Goal: Task Accomplishment & Management: Manage account settings

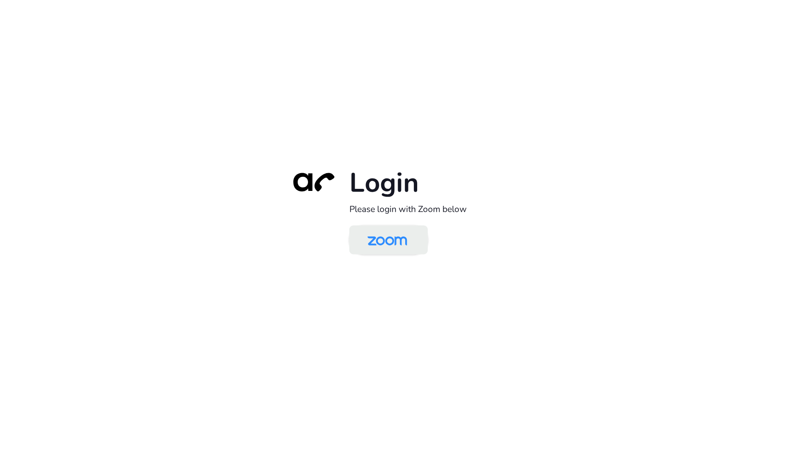
click at [371, 242] on img at bounding box center [387, 240] width 57 height 27
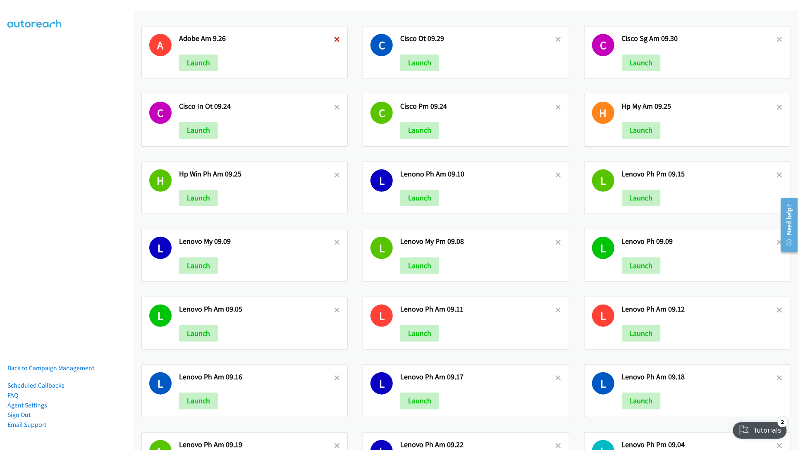
click at [334, 37] on icon at bounding box center [337, 40] width 6 height 6
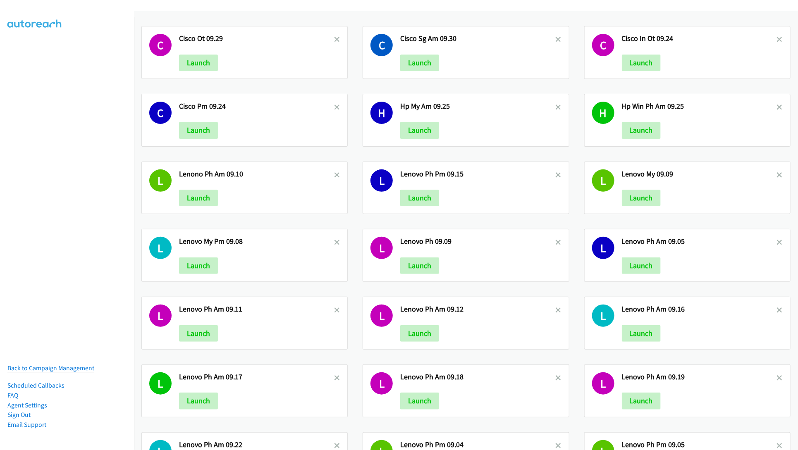
click at [334, 37] on icon at bounding box center [337, 40] width 6 height 6
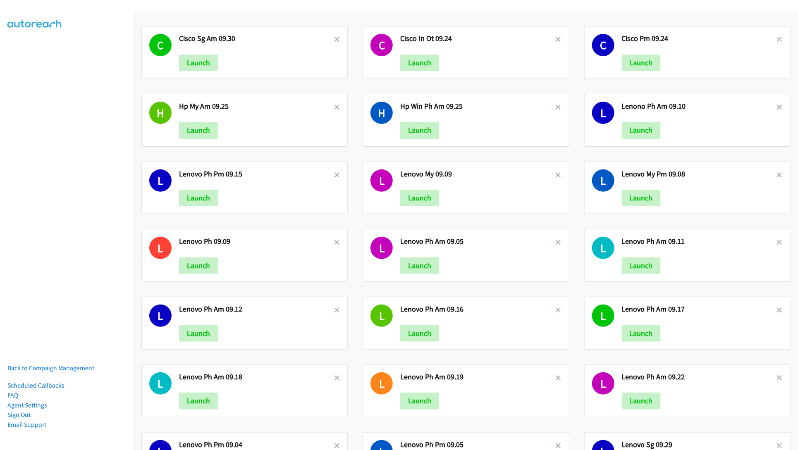
click at [334, 37] on icon at bounding box center [337, 40] width 6 height 6
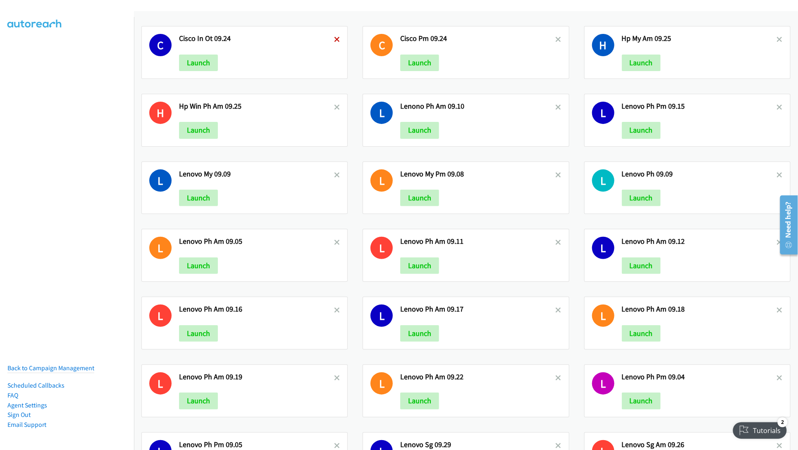
click at [336, 37] on icon at bounding box center [337, 40] width 6 height 6
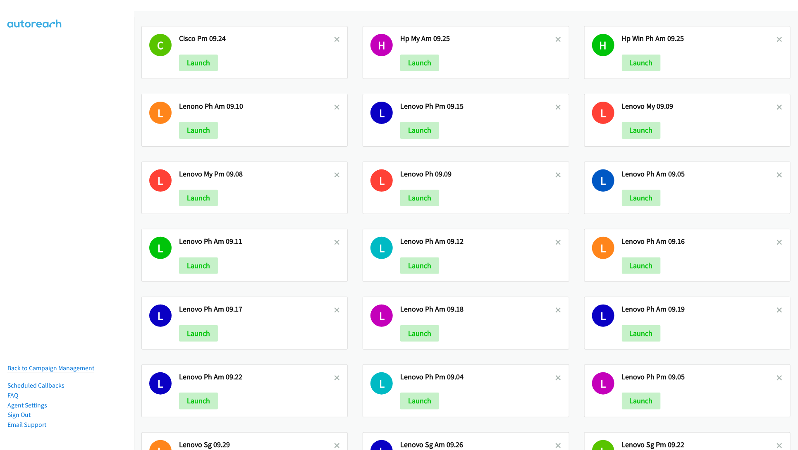
click at [336, 37] on icon at bounding box center [337, 40] width 6 height 6
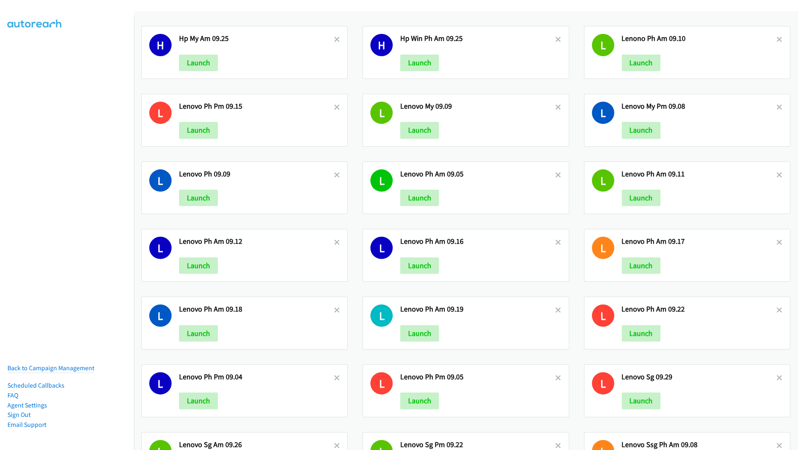
click at [336, 37] on icon at bounding box center [337, 40] width 6 height 6
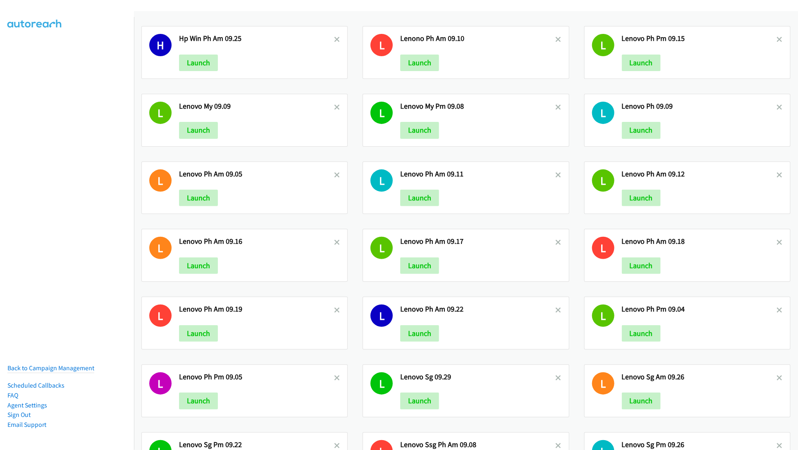
click at [336, 37] on icon at bounding box center [337, 40] width 6 height 6
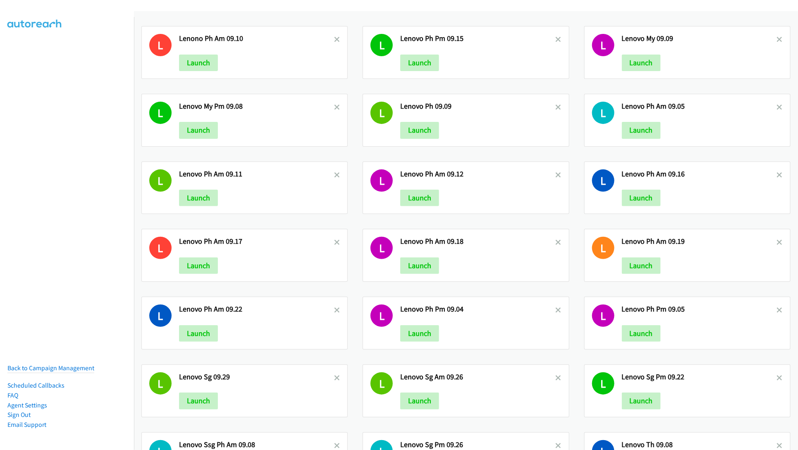
click at [336, 37] on icon at bounding box center [337, 40] width 6 height 6
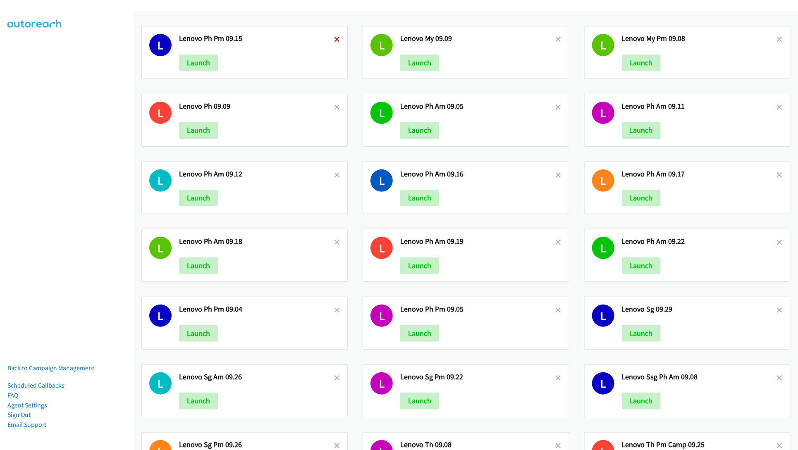
click at [334, 37] on icon at bounding box center [337, 40] width 6 height 6
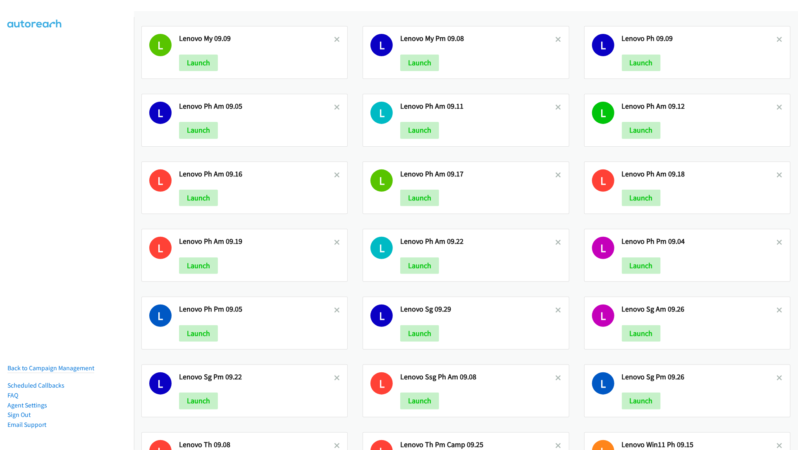
click at [334, 37] on icon at bounding box center [337, 40] width 6 height 6
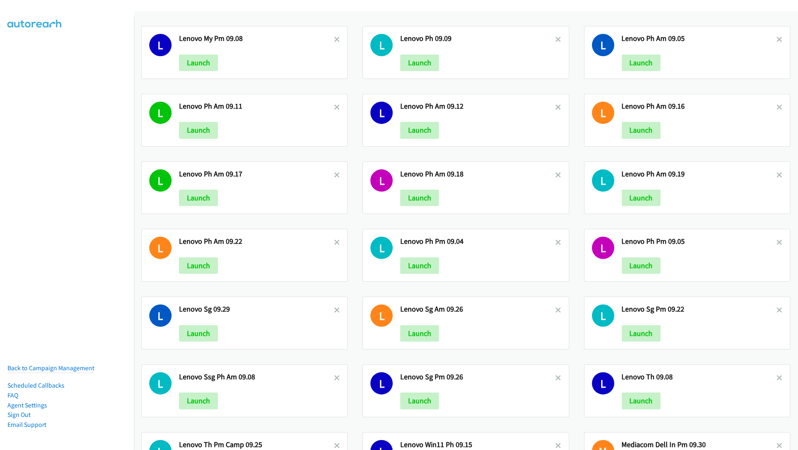
click at [334, 37] on icon at bounding box center [337, 40] width 6 height 6
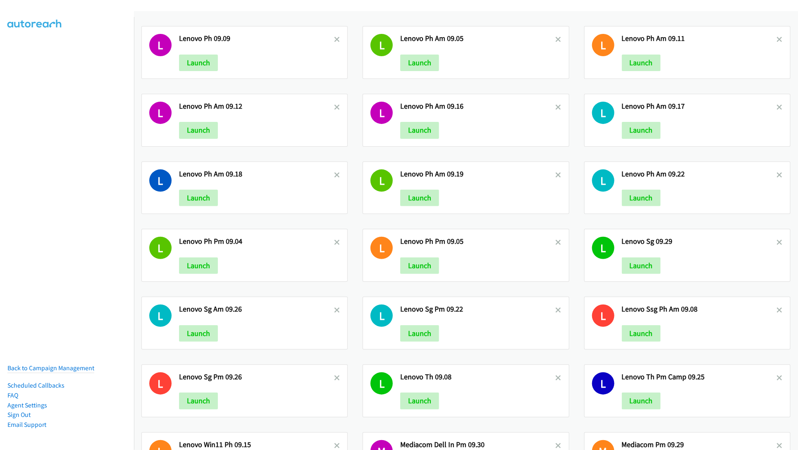
click at [334, 37] on icon at bounding box center [337, 40] width 6 height 6
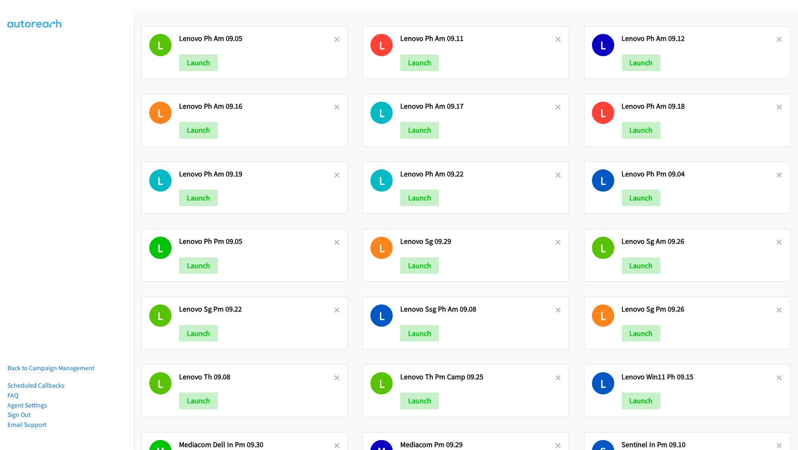
click at [334, 37] on icon at bounding box center [337, 40] width 6 height 6
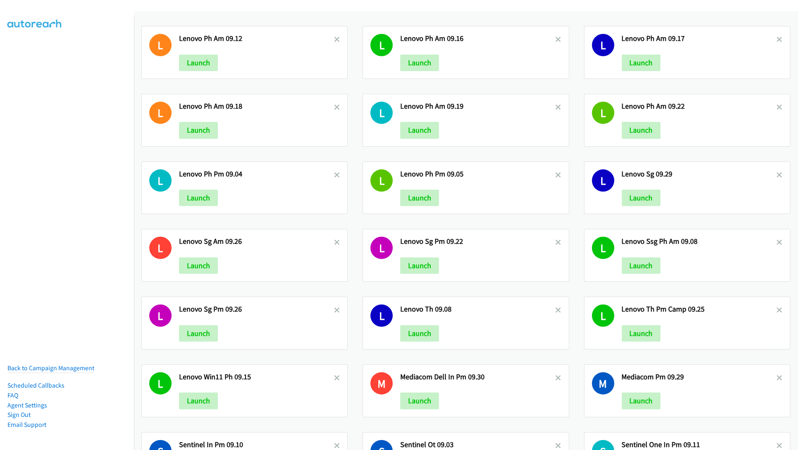
click at [334, 37] on icon at bounding box center [337, 40] width 6 height 6
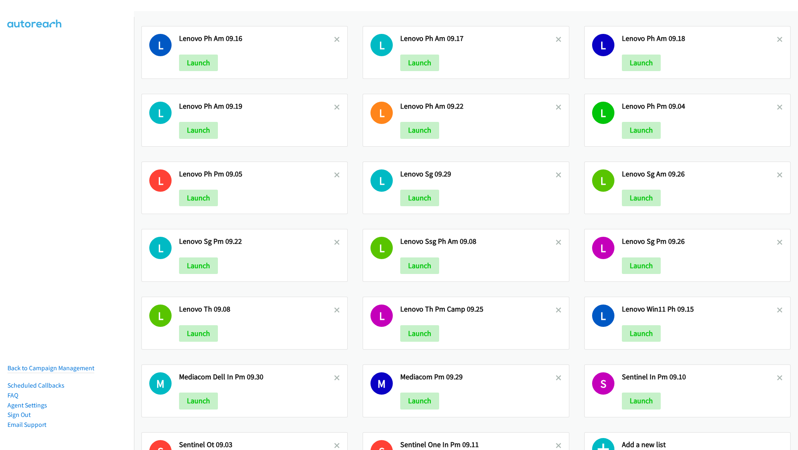
click at [334, 37] on icon at bounding box center [337, 40] width 6 height 6
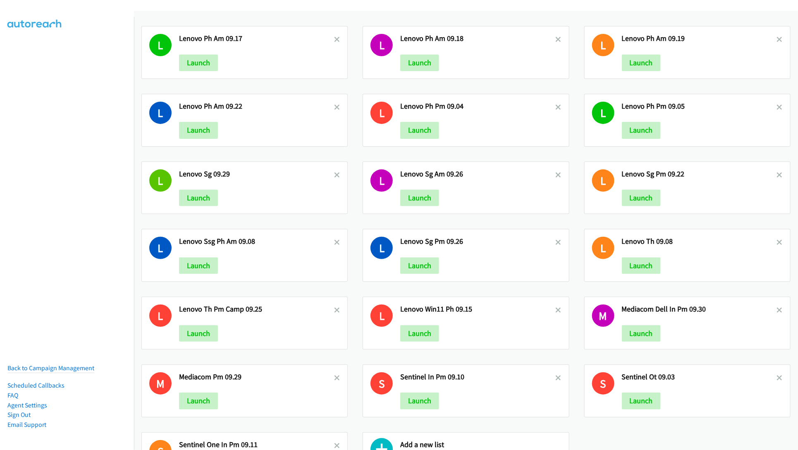
click at [334, 37] on icon at bounding box center [337, 40] width 6 height 6
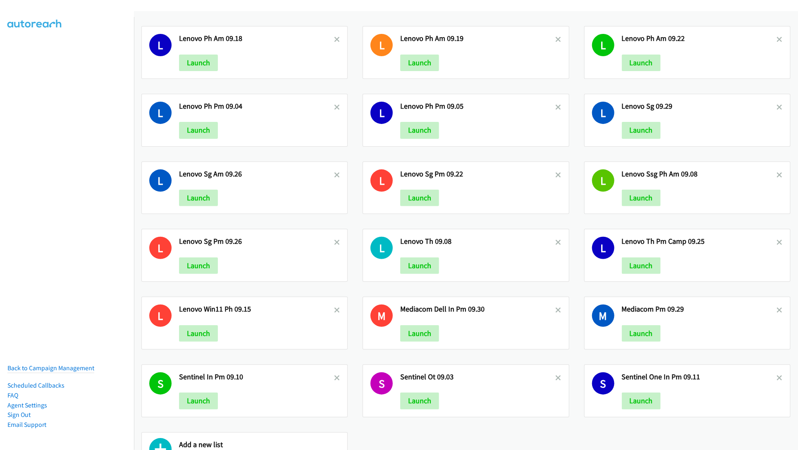
click at [334, 37] on icon at bounding box center [337, 40] width 6 height 6
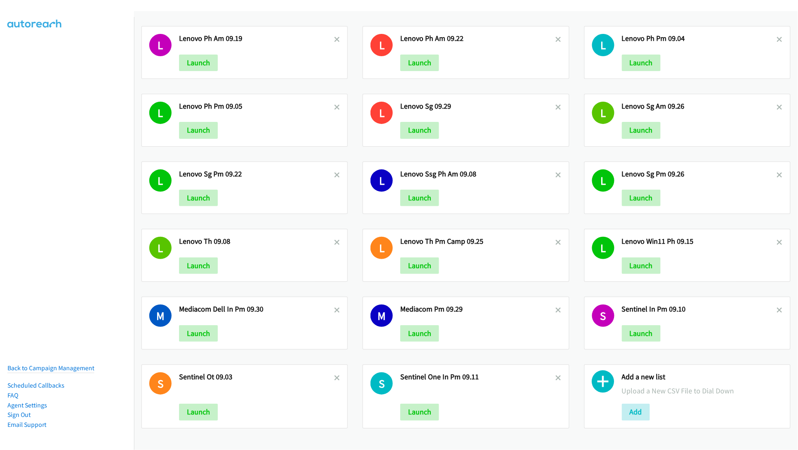
click at [334, 37] on icon at bounding box center [337, 40] width 6 height 6
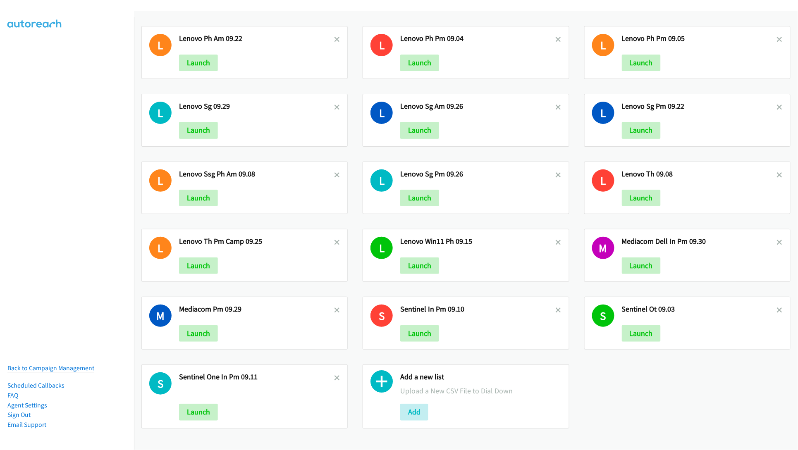
click at [334, 37] on icon at bounding box center [337, 40] width 6 height 6
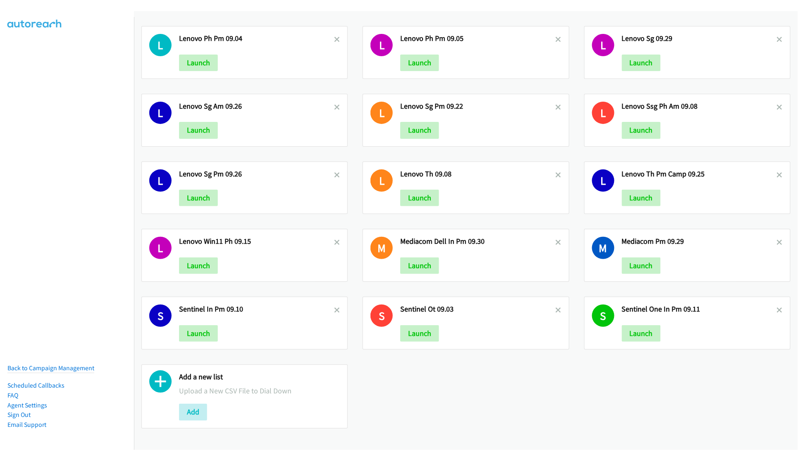
click at [334, 37] on icon at bounding box center [337, 40] width 6 height 6
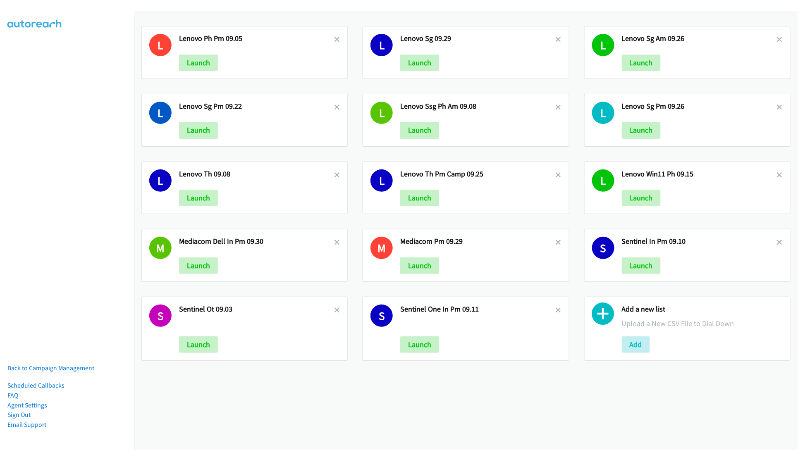
click at [334, 37] on icon at bounding box center [337, 40] width 6 height 6
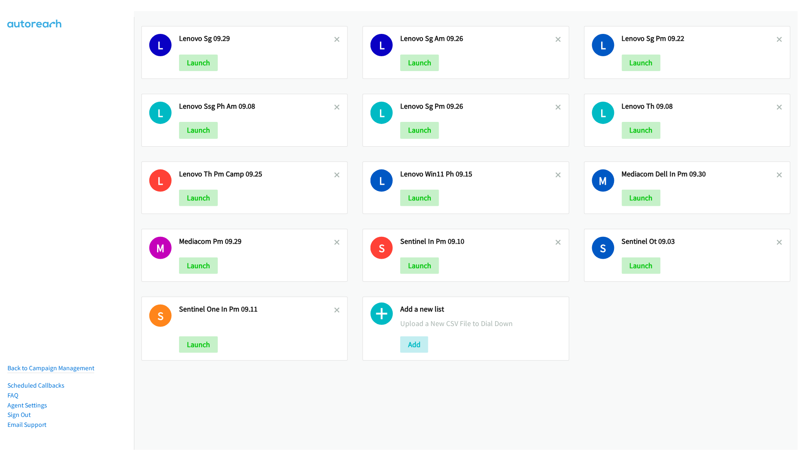
click at [334, 37] on icon at bounding box center [337, 40] width 6 height 6
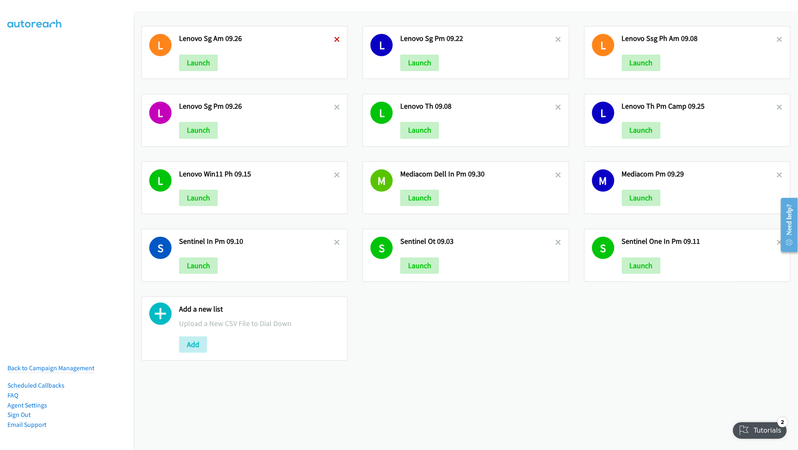
click at [334, 38] on icon at bounding box center [337, 40] width 6 height 6
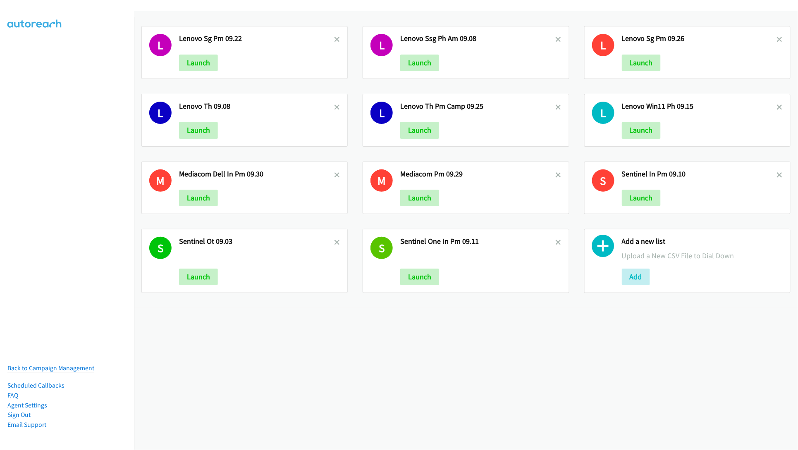
click at [334, 38] on icon at bounding box center [337, 40] width 6 height 6
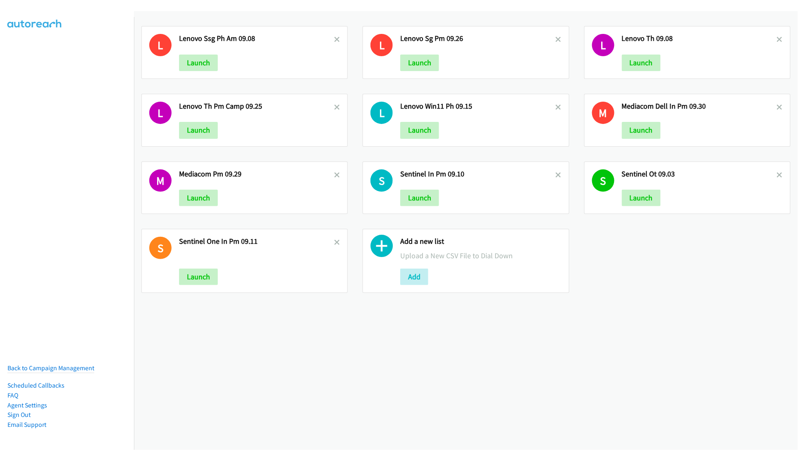
click at [334, 38] on icon at bounding box center [337, 40] width 6 height 6
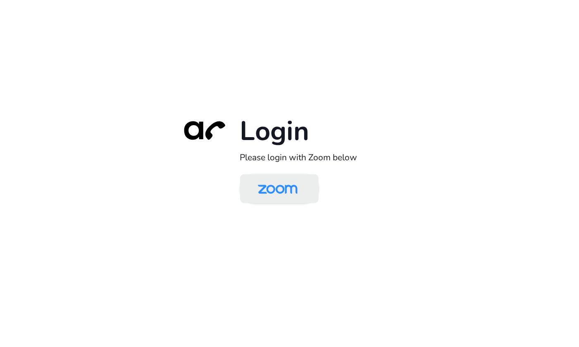
click at [287, 192] on img at bounding box center [277, 189] width 57 height 27
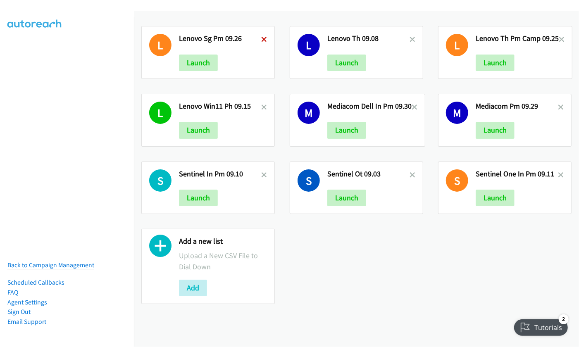
click at [261, 40] on icon at bounding box center [264, 40] width 6 height 6
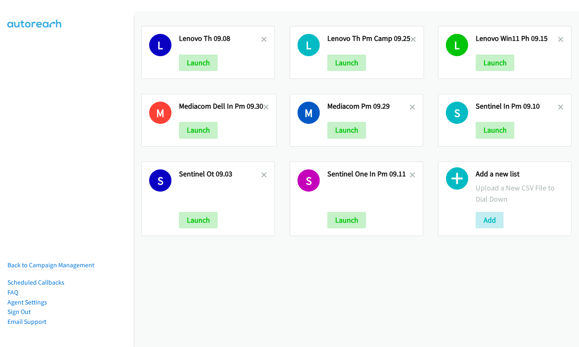
click at [261, 40] on icon at bounding box center [264, 40] width 6 height 6
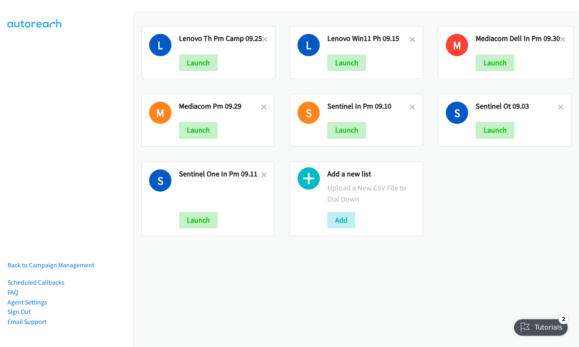
click at [262, 40] on icon at bounding box center [265, 40] width 6 height 6
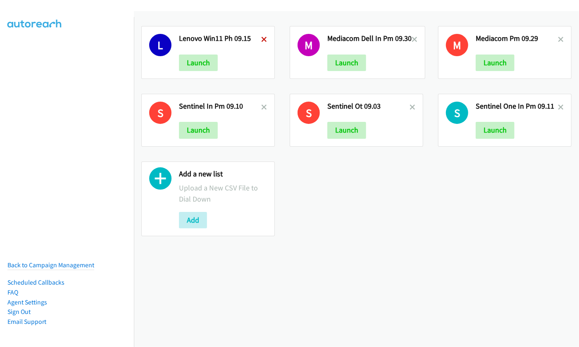
click at [263, 38] on icon at bounding box center [264, 40] width 6 height 6
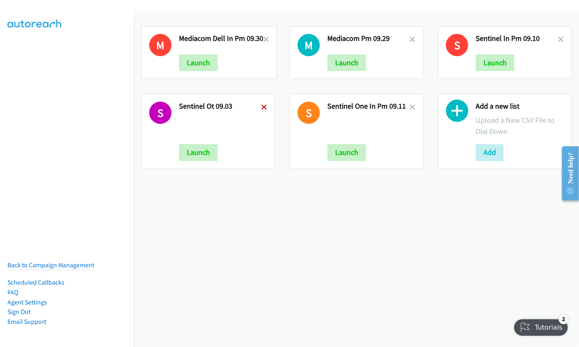
click at [263, 105] on icon at bounding box center [264, 108] width 6 height 6
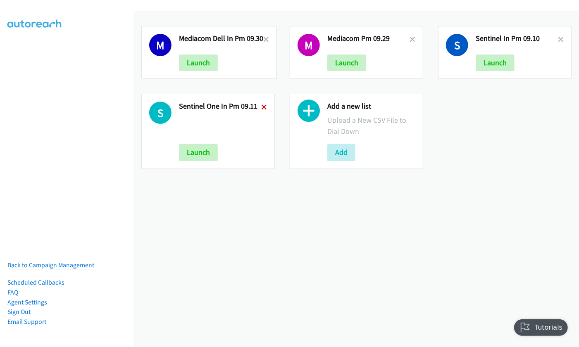
click at [262, 106] on icon at bounding box center [264, 108] width 6 height 6
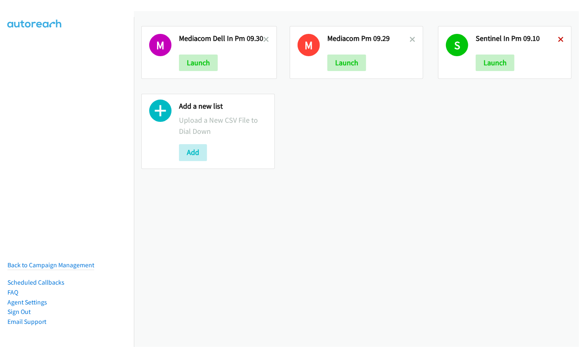
click at [558, 37] on icon at bounding box center [561, 40] width 6 height 6
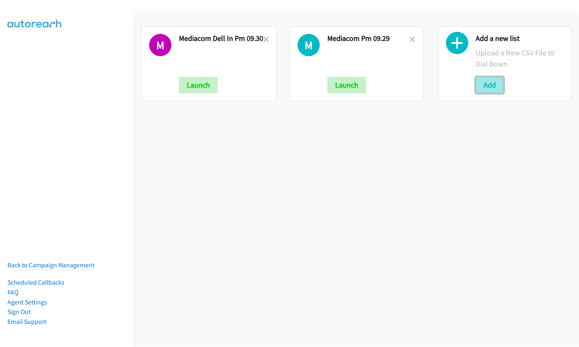
click at [482, 86] on button "Add" at bounding box center [490, 85] width 28 height 17
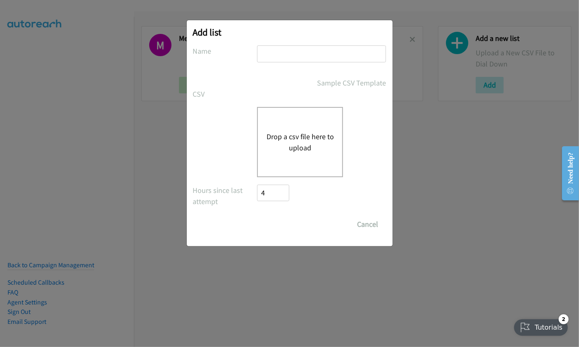
click at [311, 132] on button "Drop a csv file here to upload" at bounding box center [300, 142] width 68 height 22
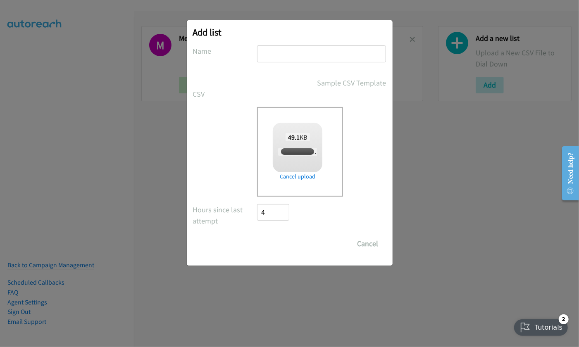
click at [308, 55] on input "text" at bounding box center [321, 53] width 129 height 17
checkbox input "true"
type input "Mediacom Dell IN PM 10.1"
click at [291, 252] on input "Save List" at bounding box center [279, 244] width 43 height 17
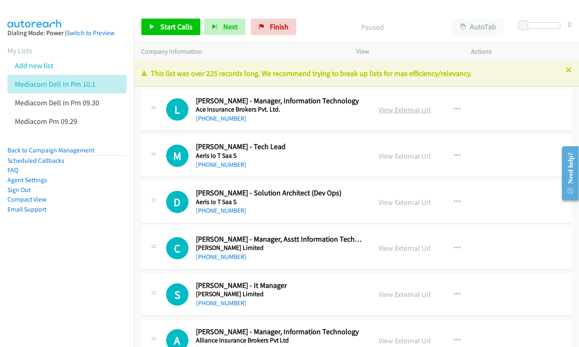
click at [400, 110] on link "View External Url" at bounding box center [405, 110] width 53 height 10
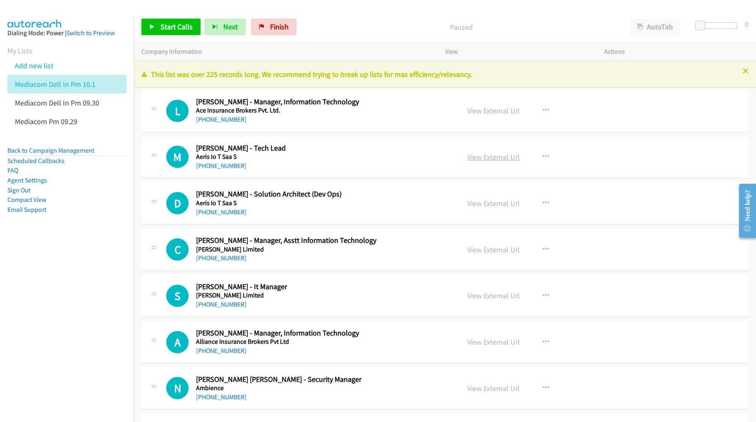
click at [497, 157] on link "View External Url" at bounding box center [493, 157] width 53 height 10
click at [479, 248] on link "View External Url" at bounding box center [493, 250] width 53 height 10
click at [488, 291] on link "View External Url" at bounding box center [493, 296] width 53 height 10
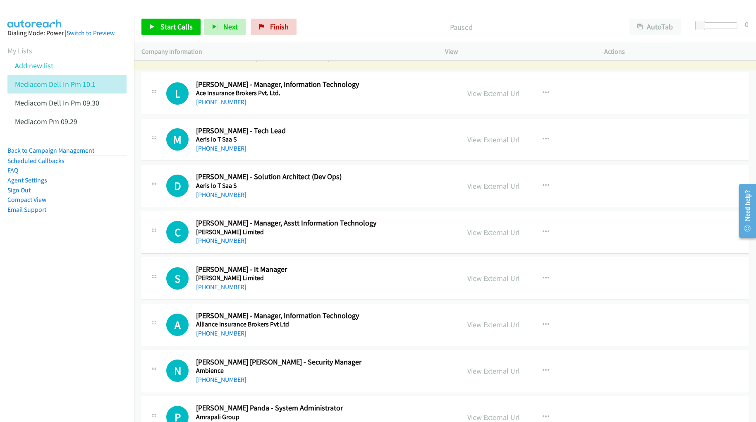
scroll to position [55, 0]
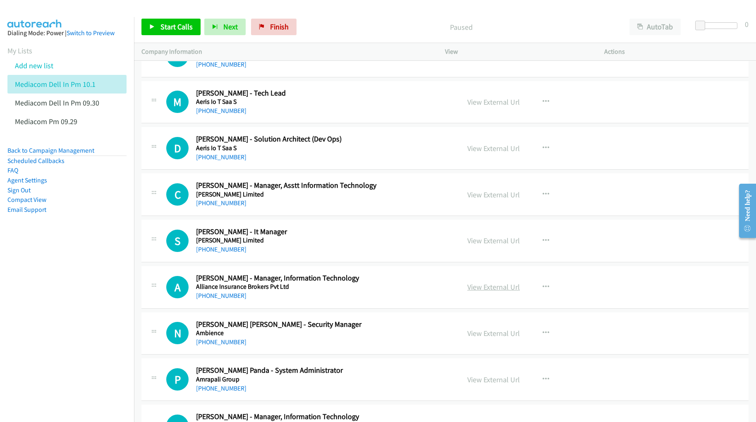
click at [493, 285] on link "View External Url" at bounding box center [493, 287] width 53 height 10
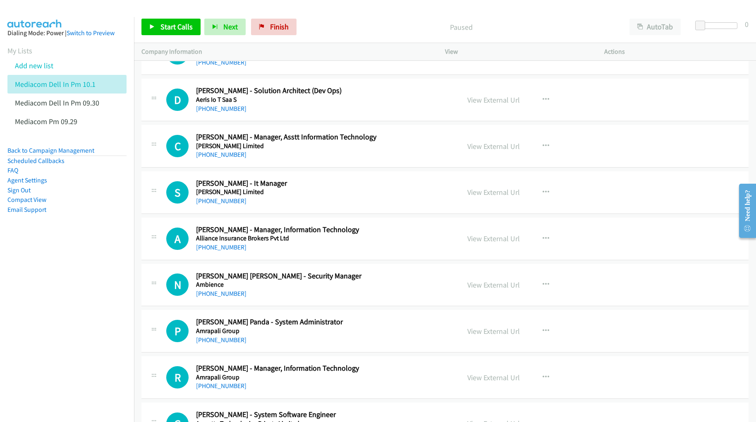
scroll to position [110, 0]
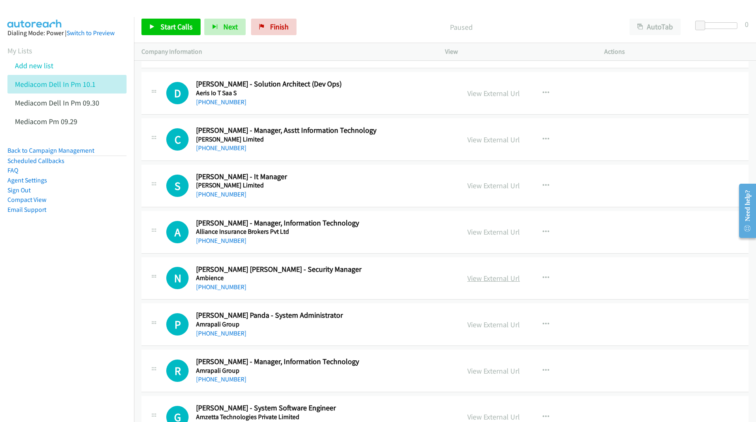
click at [483, 279] on link "View External Url" at bounding box center [493, 278] width 53 height 10
click at [478, 323] on link "View External Url" at bounding box center [493, 325] width 53 height 10
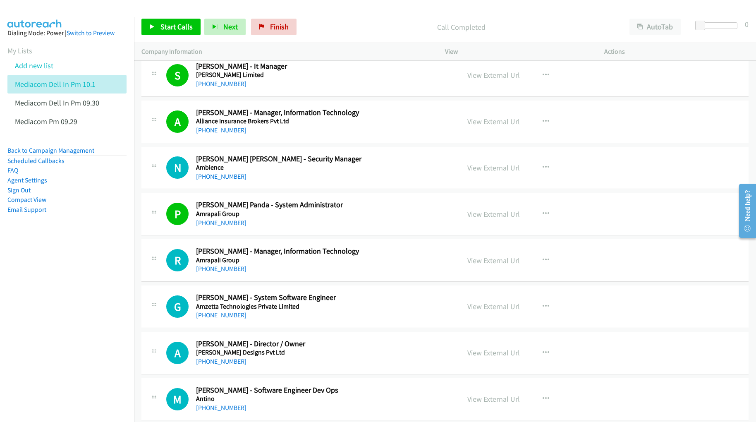
scroll to position [275, 0]
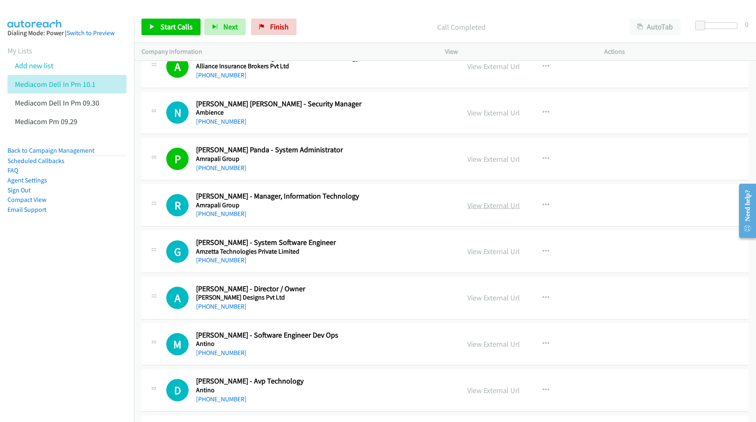
click at [472, 205] on link "View External Url" at bounding box center [493, 206] width 53 height 10
click at [482, 254] on link "View External Url" at bounding box center [493, 252] width 53 height 10
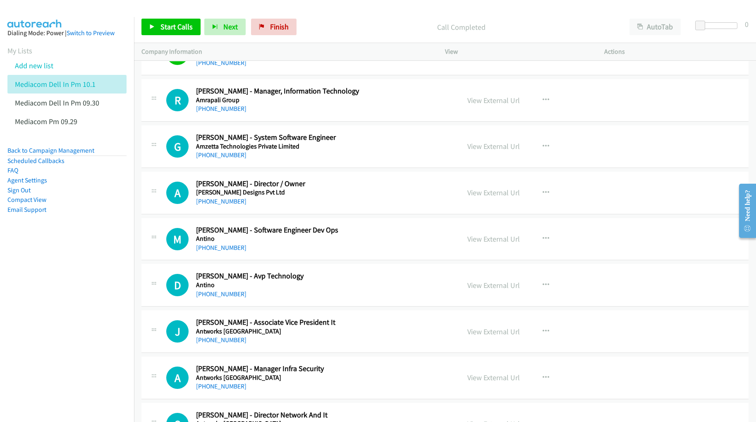
scroll to position [386, 0]
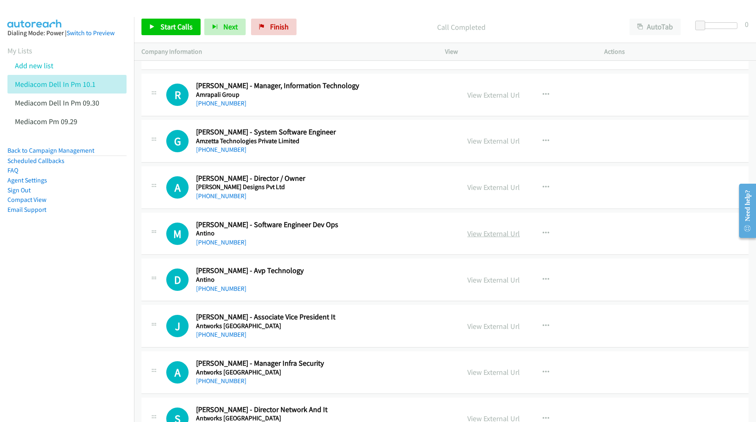
click at [479, 234] on link "View External Url" at bounding box center [493, 234] width 53 height 10
click at [482, 279] on link "View External Url" at bounding box center [493, 280] width 53 height 10
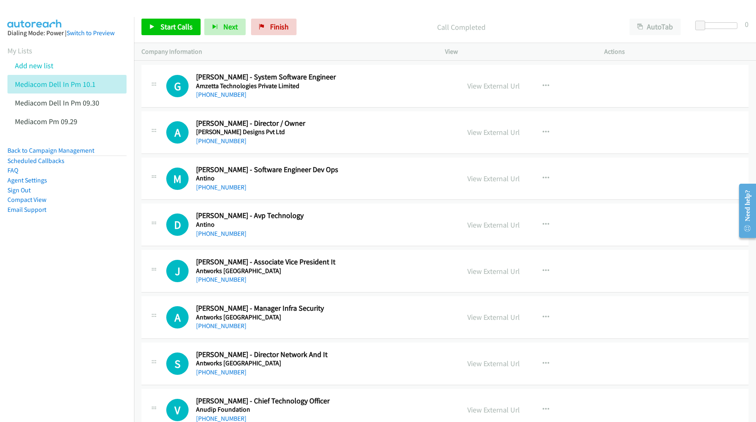
scroll to position [496, 0]
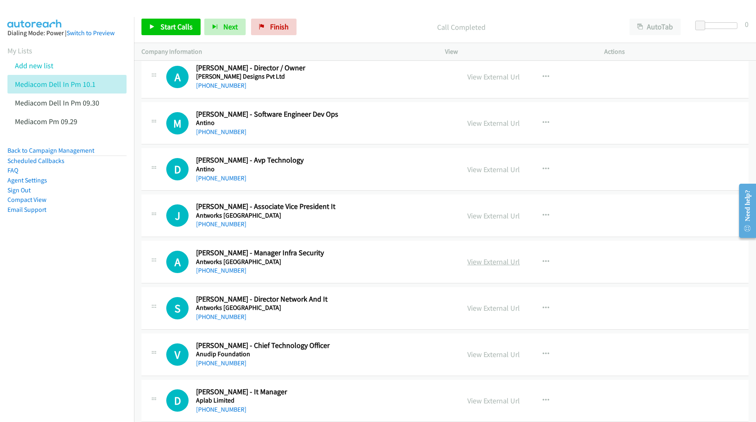
click at [479, 264] on link "View External Url" at bounding box center [493, 262] width 53 height 10
click at [498, 313] on link "View External Url" at bounding box center [493, 308] width 53 height 10
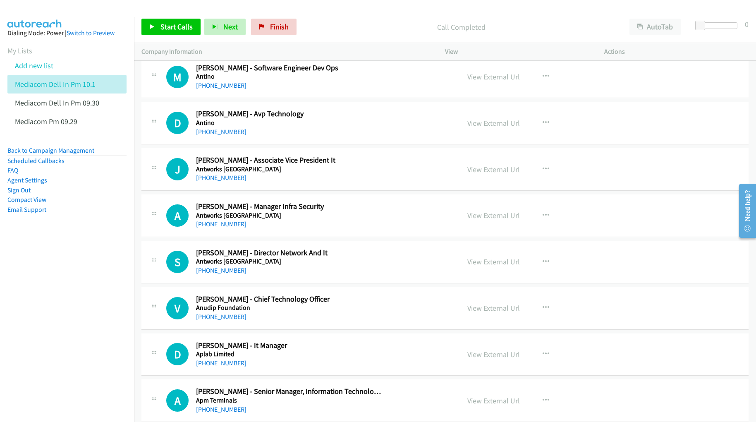
scroll to position [551, 0]
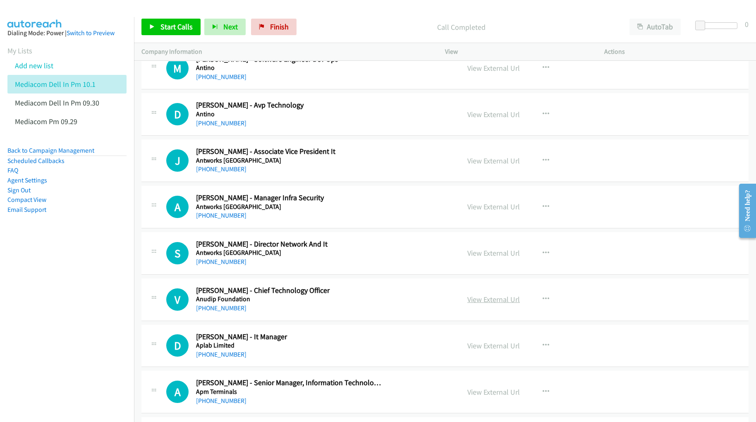
click at [503, 303] on link "View External Url" at bounding box center [493, 300] width 53 height 10
click at [480, 345] on link "View External Url" at bounding box center [493, 346] width 53 height 10
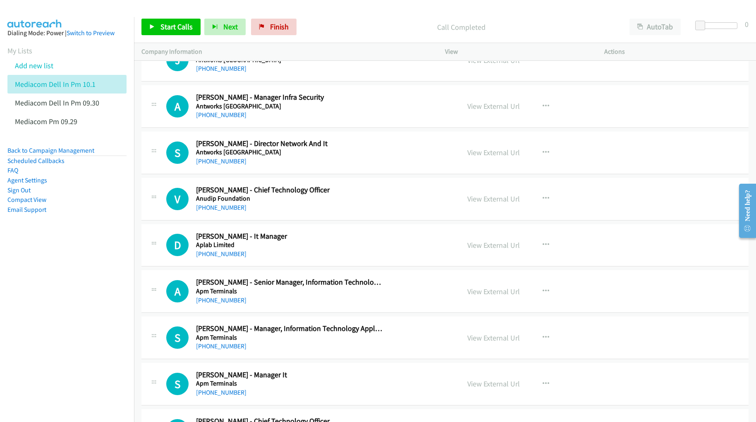
scroll to position [662, 0]
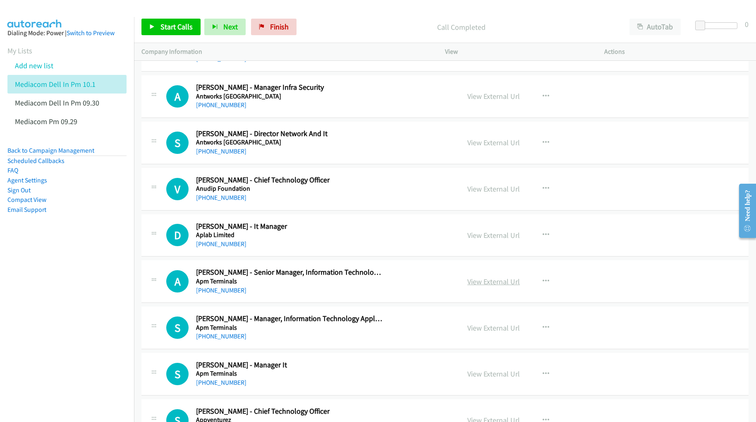
click at [478, 285] on link "View External Url" at bounding box center [493, 282] width 53 height 10
click at [476, 328] on link "View External Url" at bounding box center [493, 328] width 53 height 10
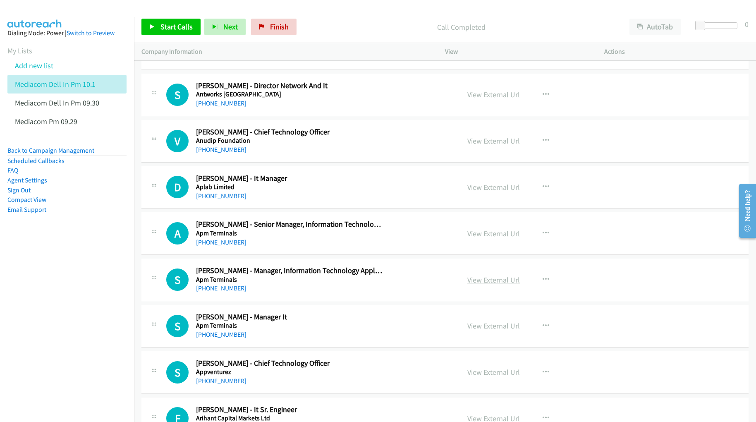
scroll to position [717, 0]
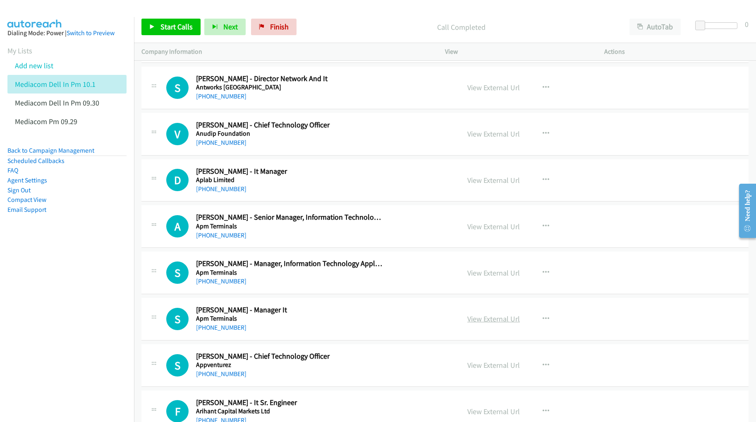
click at [484, 323] on link "View External Url" at bounding box center [493, 319] width 53 height 10
click at [480, 347] on link "View External Url" at bounding box center [493, 365] width 53 height 10
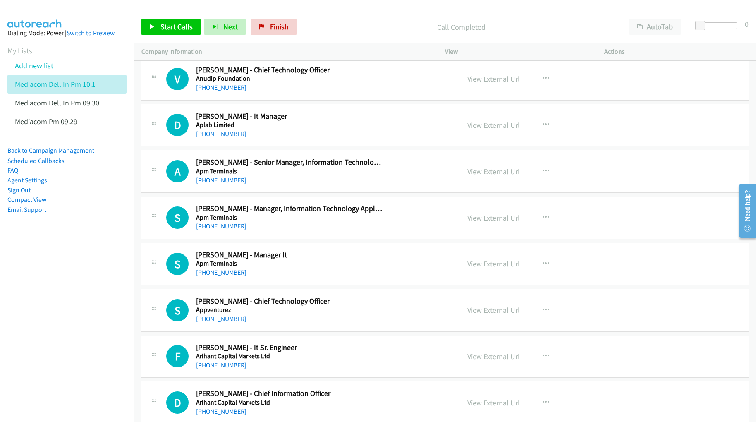
scroll to position [827, 0]
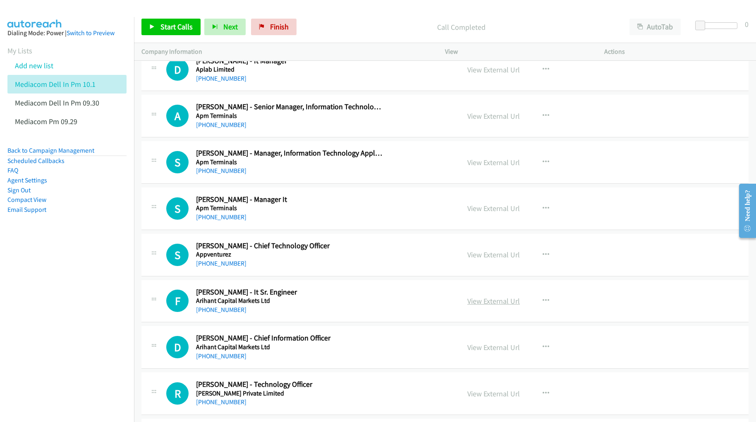
click at [492, 305] on link "View External Url" at bounding box center [493, 301] width 53 height 10
click at [487, 346] on link "View External Url" at bounding box center [493, 347] width 53 height 10
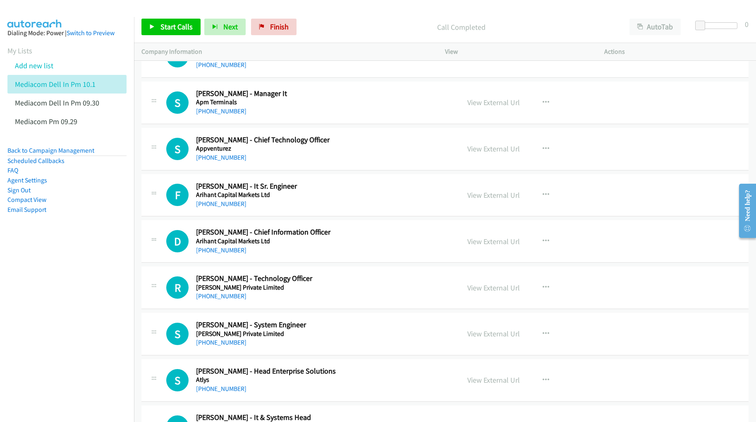
scroll to position [937, 0]
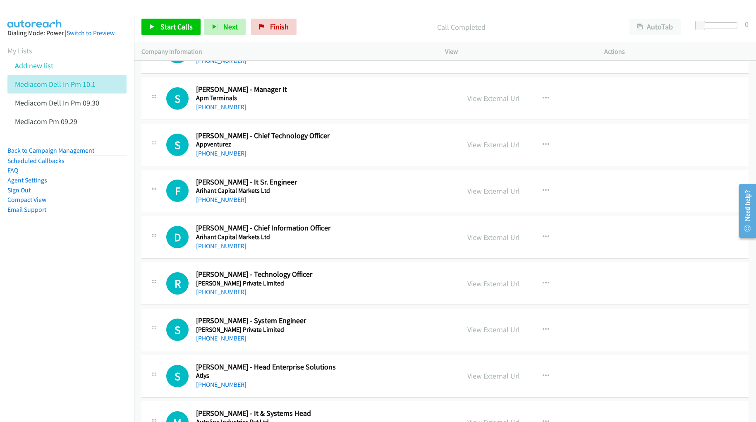
click at [471, 287] on link "View External Url" at bounding box center [493, 284] width 53 height 10
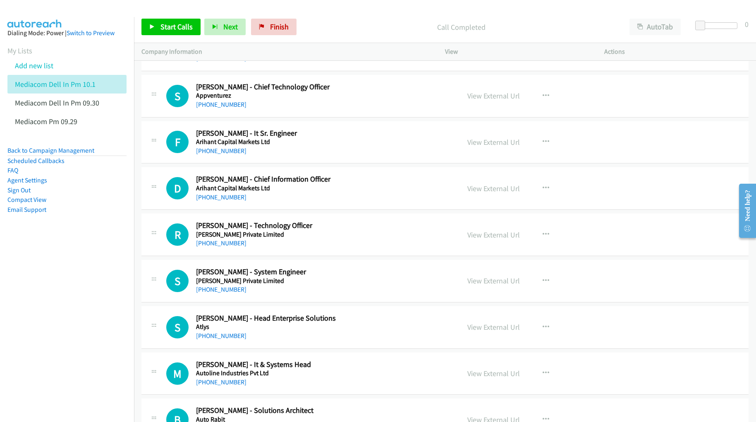
scroll to position [993, 0]
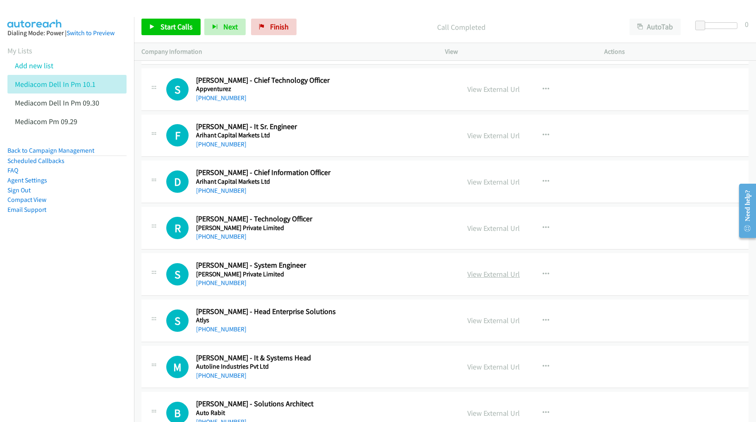
click at [475, 278] on link "View External Url" at bounding box center [493, 274] width 53 height 10
click at [487, 322] on link "View External Url" at bounding box center [493, 321] width 53 height 10
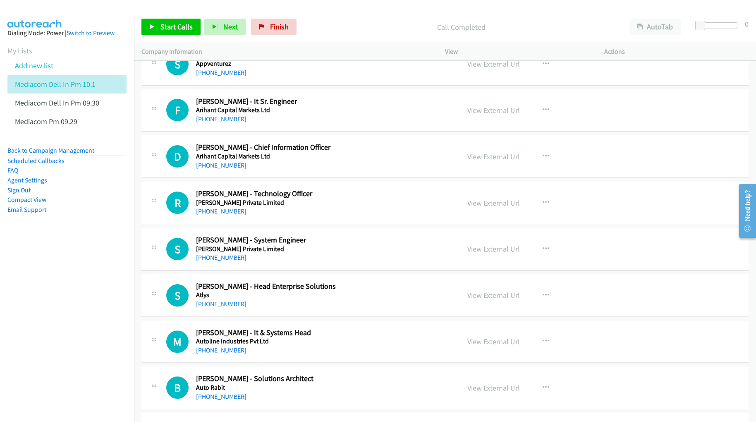
scroll to position [1048, 0]
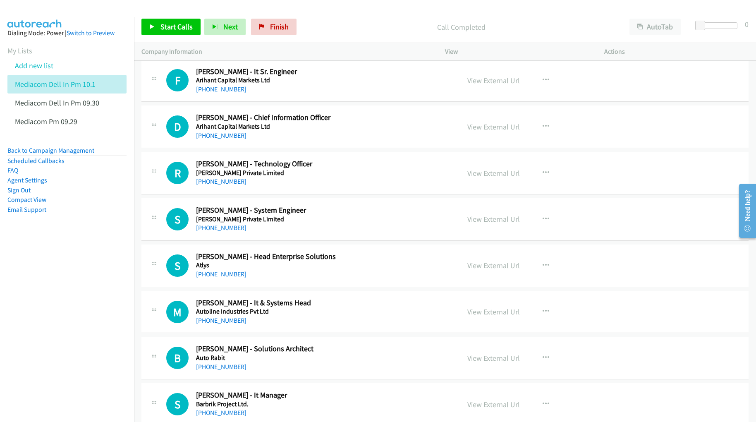
click at [475, 313] on link "View External Url" at bounding box center [493, 312] width 53 height 10
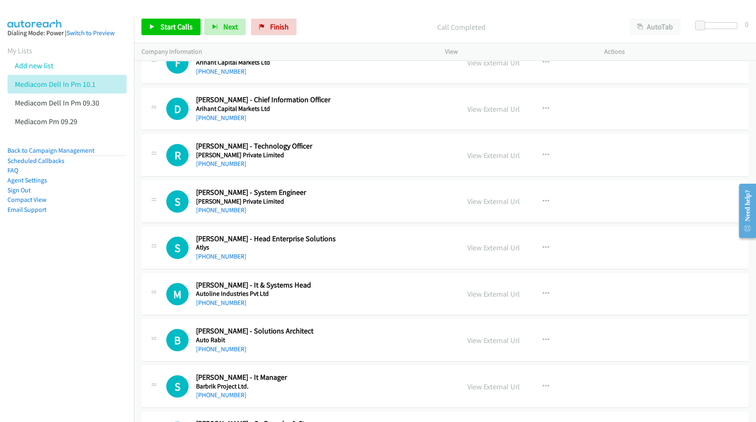
scroll to position [1103, 0]
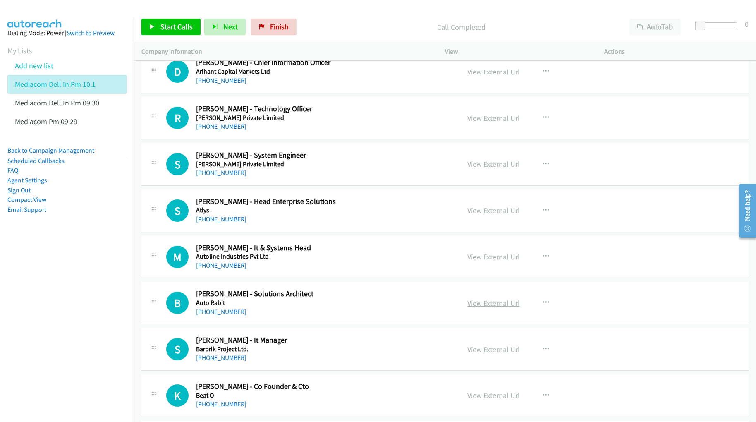
click at [485, 307] on link "View External Url" at bounding box center [493, 303] width 53 height 10
click at [484, 347] on link "View External Url" at bounding box center [493, 350] width 53 height 10
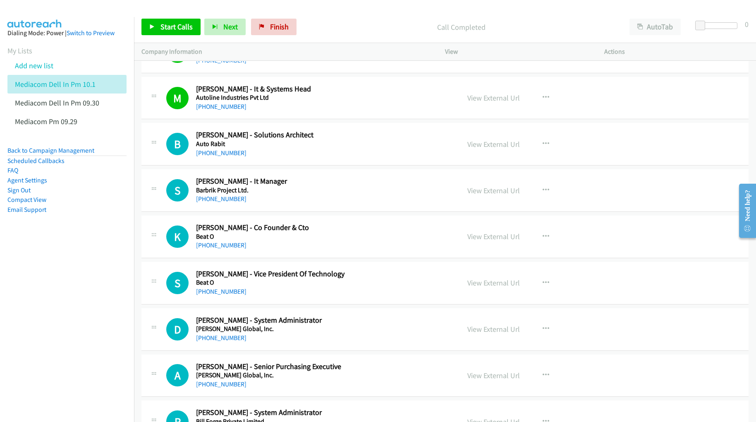
scroll to position [1268, 0]
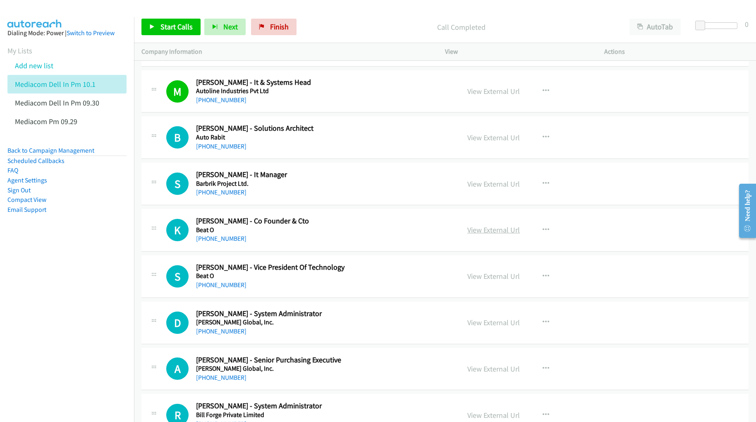
click at [467, 232] on link "View External Url" at bounding box center [493, 230] width 53 height 10
click at [479, 281] on link "View External Url" at bounding box center [493, 276] width 53 height 10
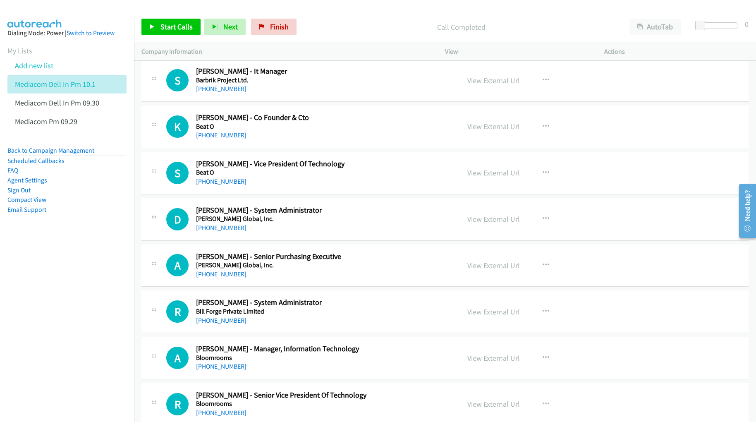
scroll to position [1379, 0]
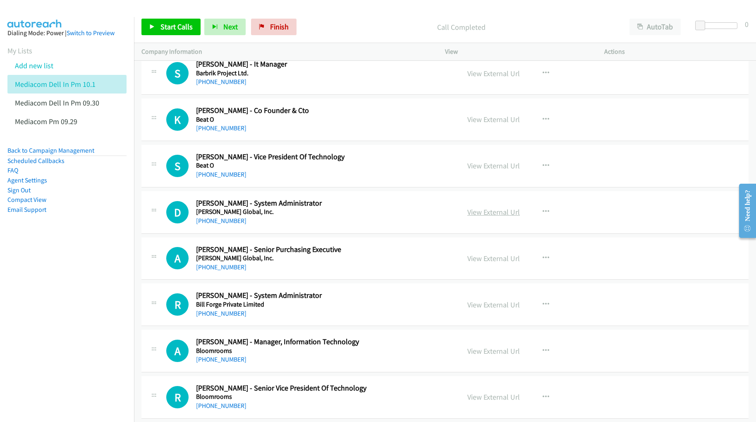
click at [482, 217] on link "View External Url" at bounding box center [493, 212] width 53 height 10
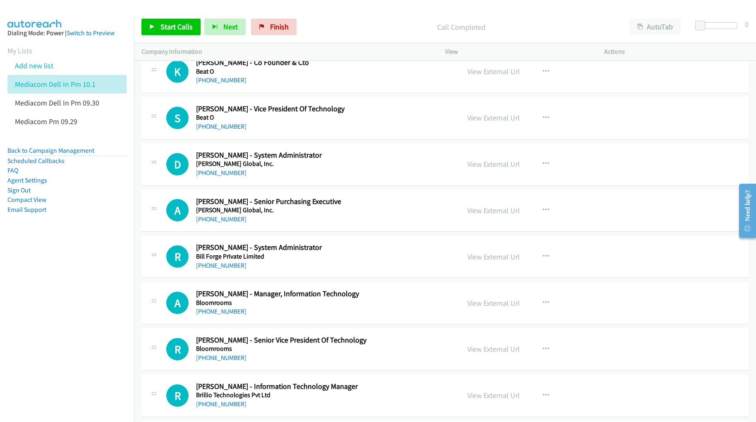
scroll to position [1434, 0]
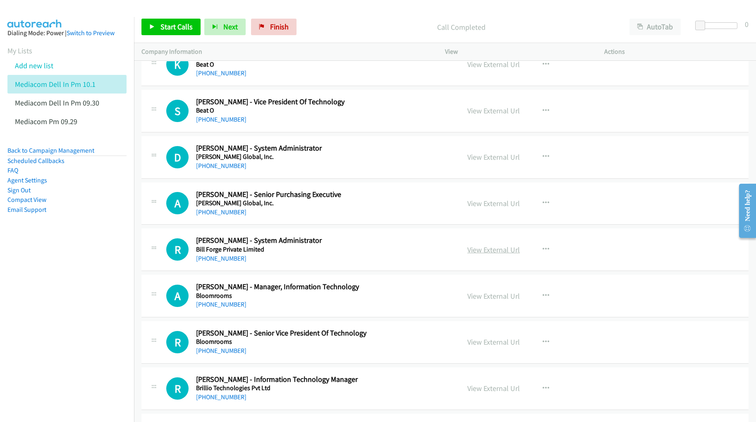
click at [484, 252] on link "View External Url" at bounding box center [493, 250] width 53 height 10
click at [486, 298] on link "View External Url" at bounding box center [493, 296] width 53 height 10
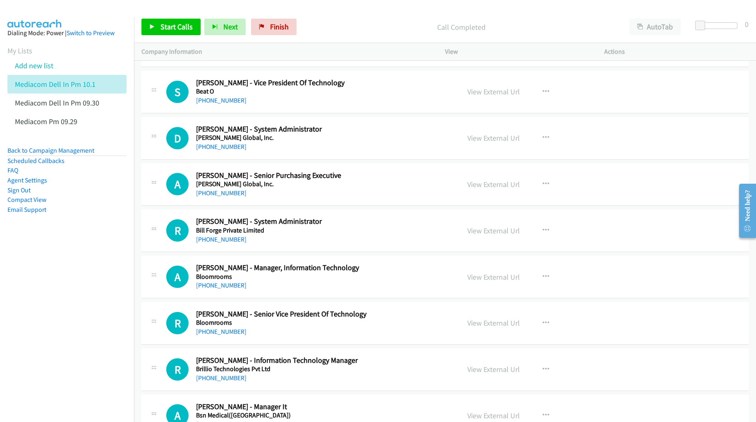
scroll to position [1489, 0]
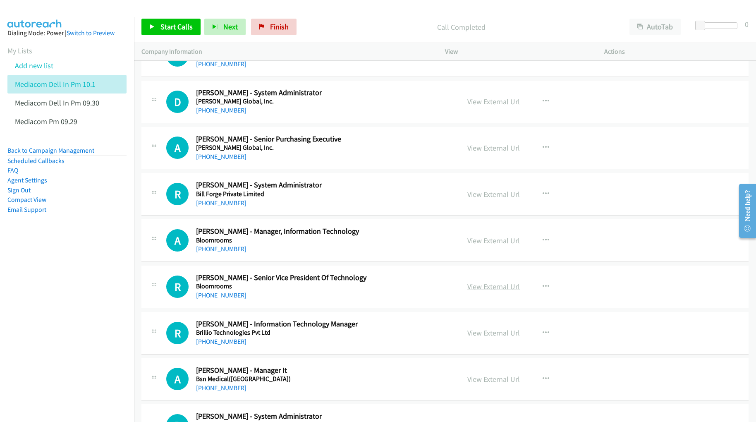
click at [488, 287] on link "View External Url" at bounding box center [493, 287] width 53 height 10
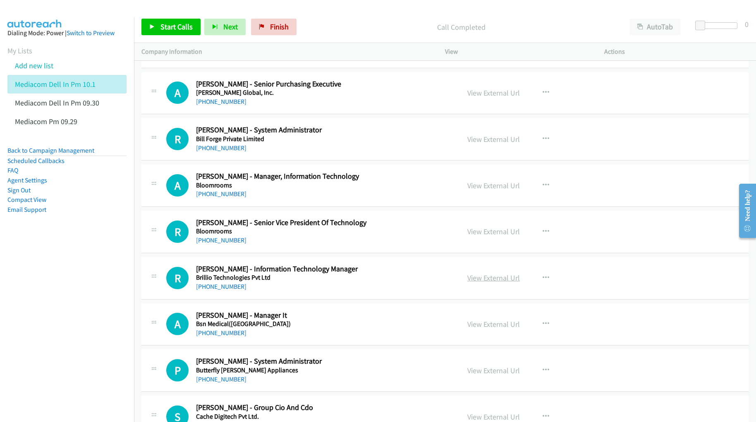
click at [476, 282] on link "View External Url" at bounding box center [493, 278] width 53 height 10
click at [474, 327] on link "View External Url" at bounding box center [493, 324] width 53 height 10
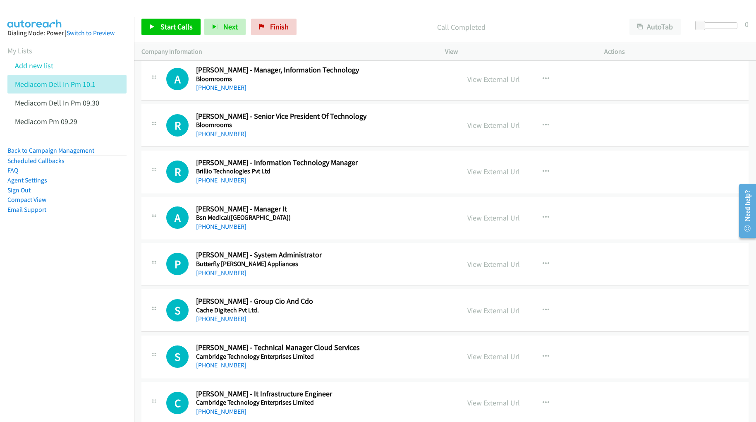
scroll to position [1655, 0]
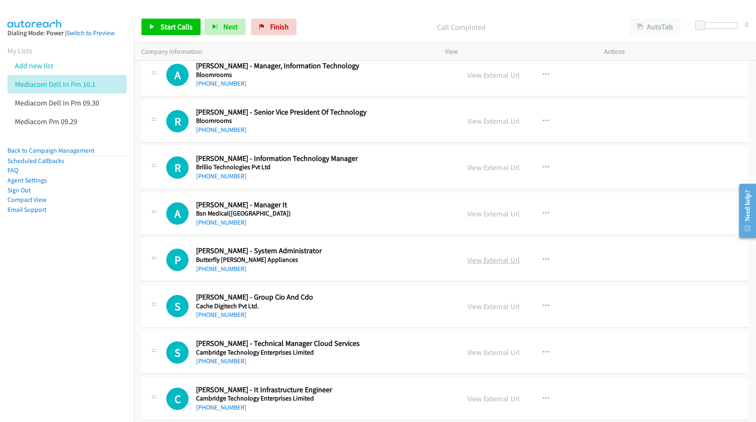
click at [490, 264] on link "View External Url" at bounding box center [493, 260] width 53 height 10
drag, startPoint x: 474, startPoint y: 308, endPoint x: 394, endPoint y: 326, distance: 81.9
click at [487, 347] on link "View External Url" at bounding box center [493, 352] width 53 height 10
click at [486, 311] on link "View External Url" at bounding box center [493, 307] width 53 height 10
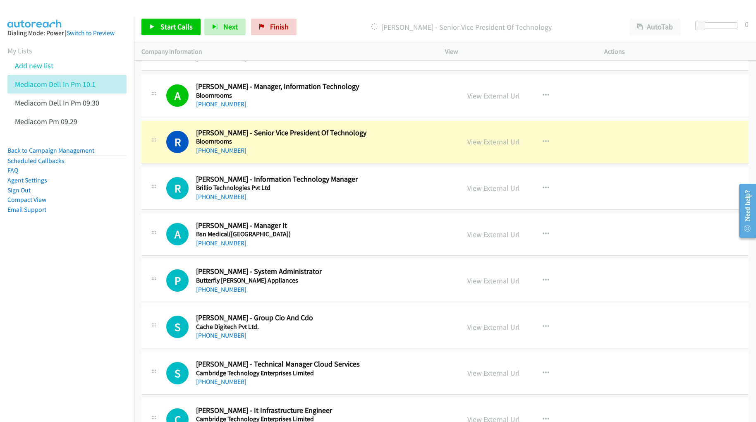
scroll to position [1599, 0]
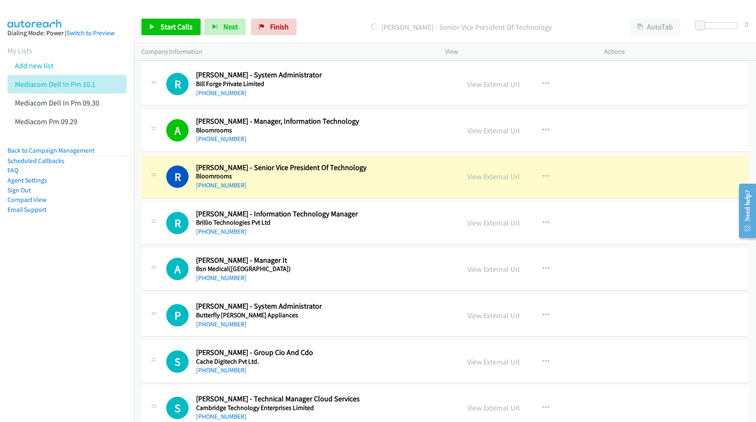
drag, startPoint x: 276, startPoint y: 141, endPoint x: 281, endPoint y: 141, distance: 5.0
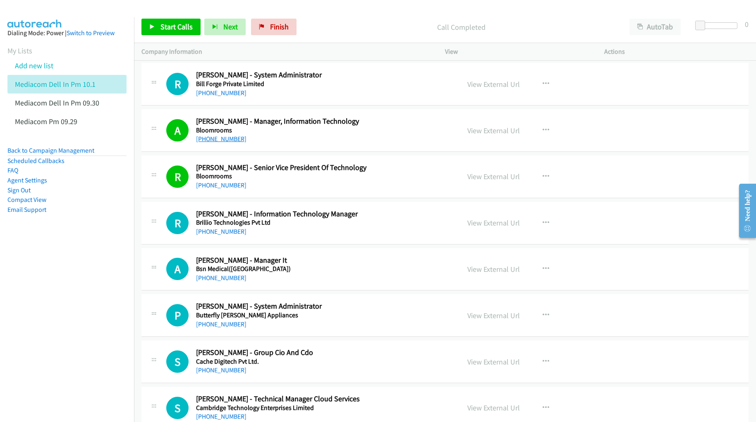
click at [222, 143] on link "[PHONE_NUMBER]" at bounding box center [221, 139] width 50 height 8
click at [488, 135] on link "View External Url" at bounding box center [493, 131] width 53 height 10
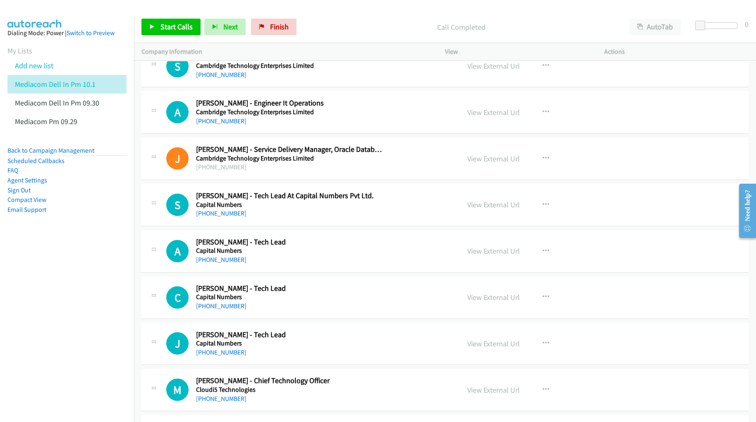
scroll to position [2040, 0]
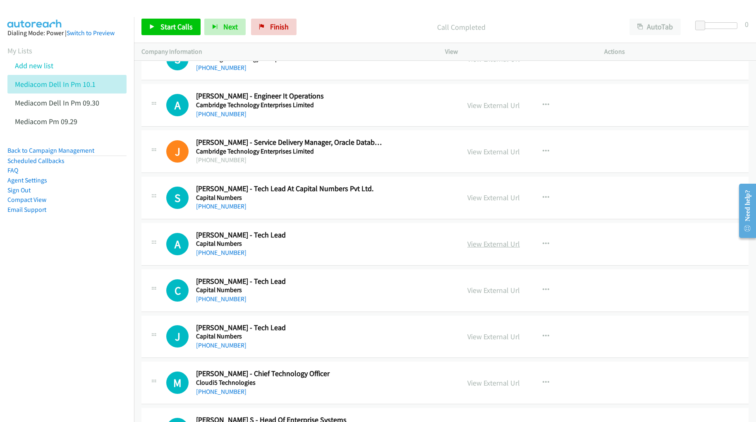
click at [474, 249] on link "View External Url" at bounding box center [493, 244] width 53 height 10
click at [481, 295] on link "View External Url" at bounding box center [493, 290] width 53 height 10
click at [487, 341] on link "View External Url" at bounding box center [493, 337] width 53 height 10
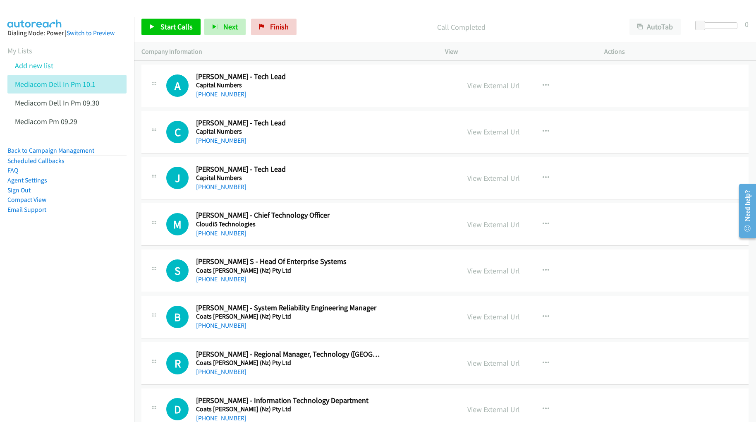
scroll to position [2206, 0]
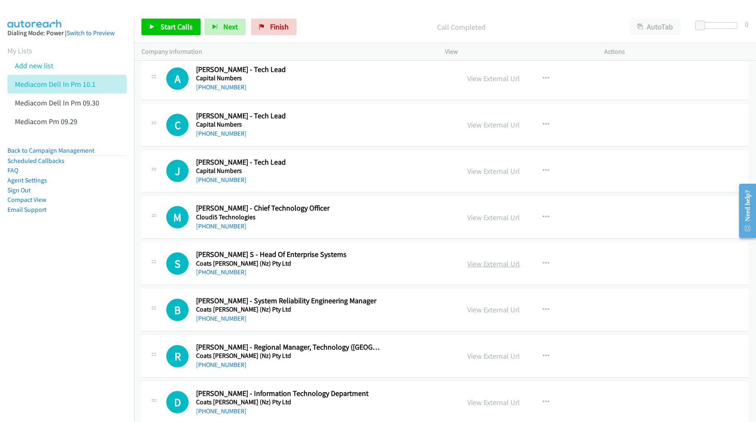
click at [482, 268] on link "View External Url" at bounding box center [493, 264] width 53 height 10
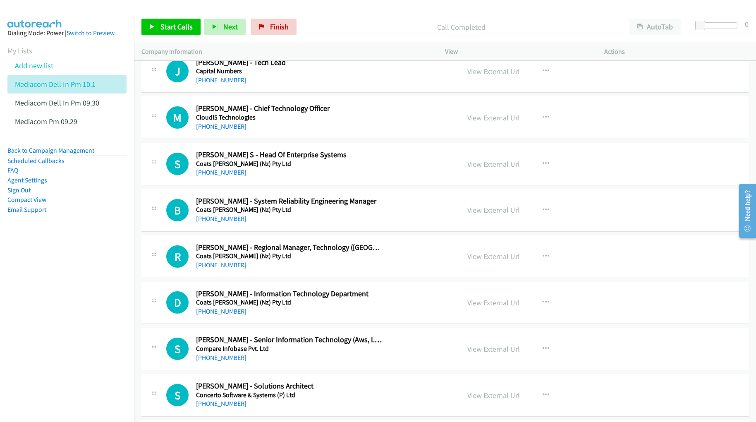
scroll to position [2316, 0]
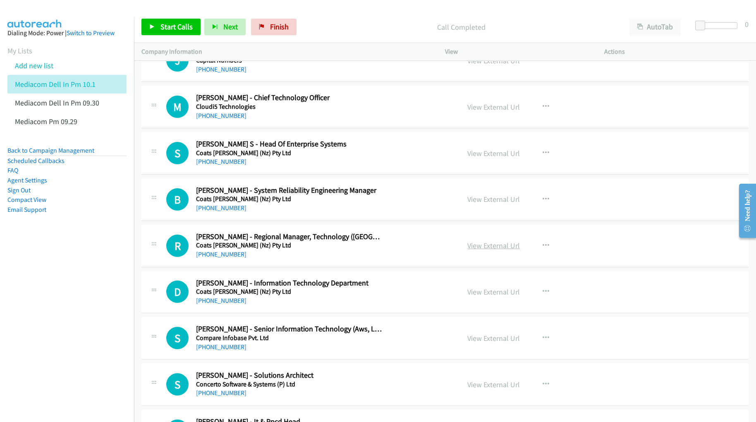
click at [471, 250] on link "View External Url" at bounding box center [493, 246] width 53 height 10
click at [487, 297] on link "View External Url" at bounding box center [493, 292] width 53 height 10
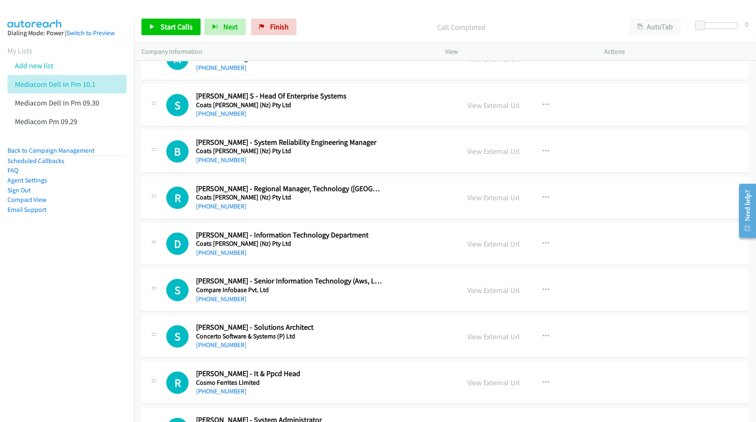
scroll to position [2371, 0]
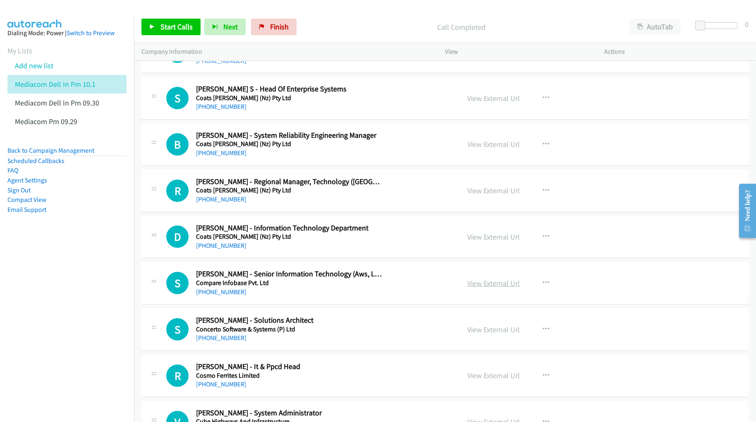
click at [497, 288] on link "View External Url" at bounding box center [493, 283] width 53 height 10
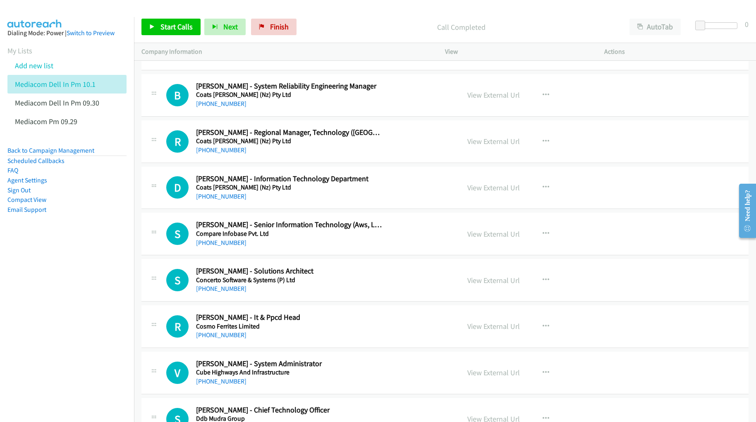
scroll to position [2426, 0]
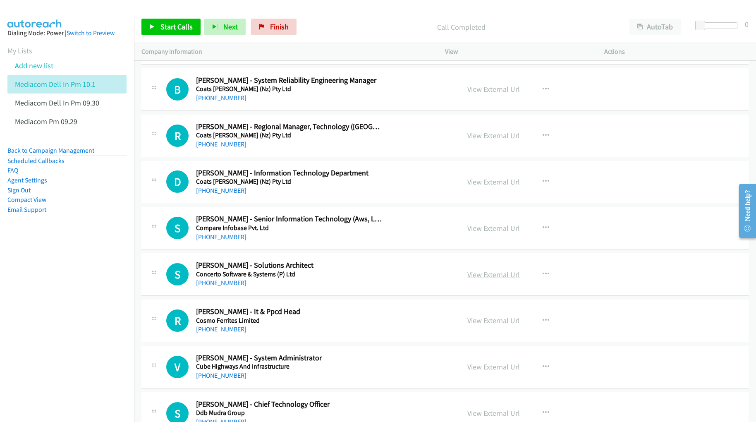
click at [496, 279] on link "View External Url" at bounding box center [493, 275] width 53 height 10
click at [476, 325] on link "View External Url" at bounding box center [493, 321] width 53 height 10
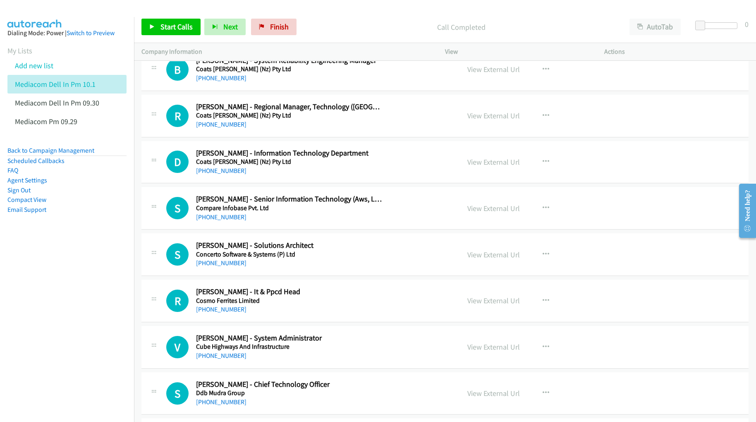
scroll to position [2482, 0]
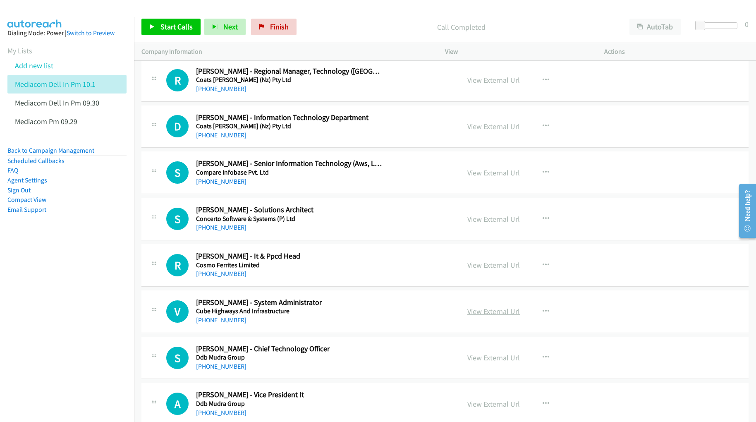
click at [491, 316] on link "View External Url" at bounding box center [493, 311] width 53 height 10
click at [482, 347] on link "View External Url" at bounding box center [493, 358] width 53 height 10
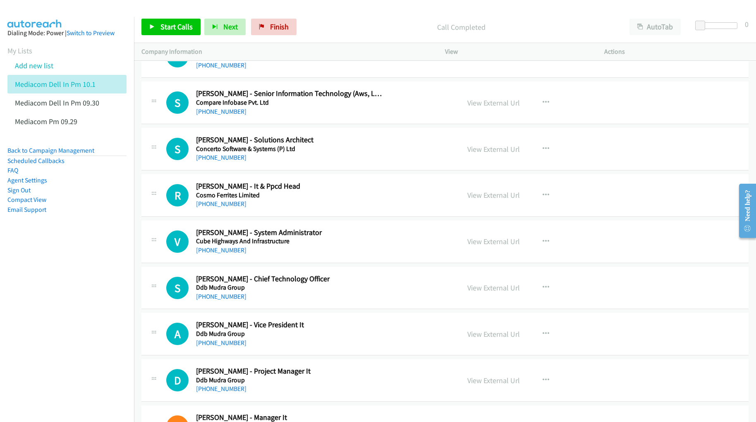
scroll to position [2592, 0]
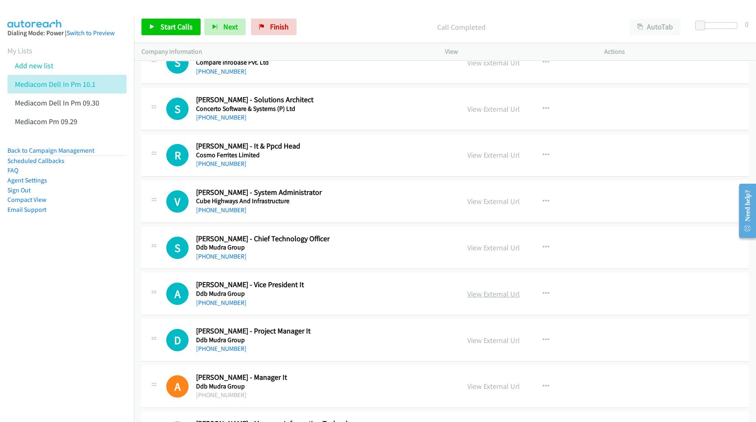
click at [487, 299] on link "View External Url" at bounding box center [493, 294] width 53 height 10
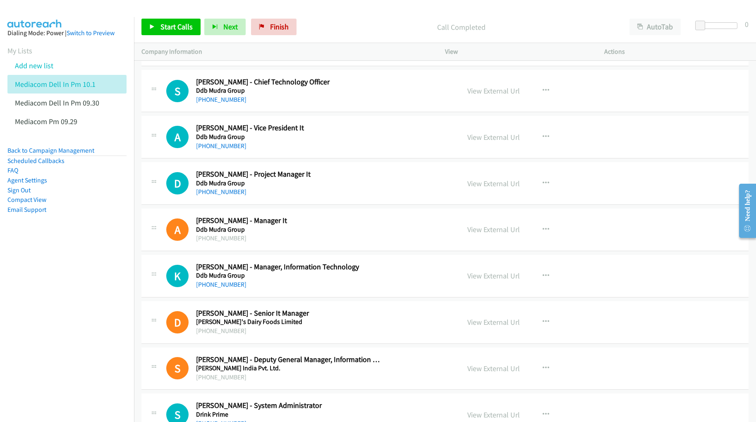
scroll to position [2757, 0]
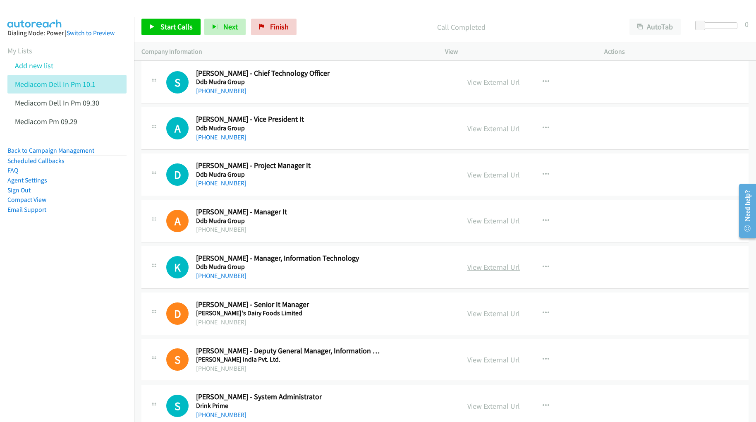
click at [477, 272] on link "View External Url" at bounding box center [493, 267] width 53 height 10
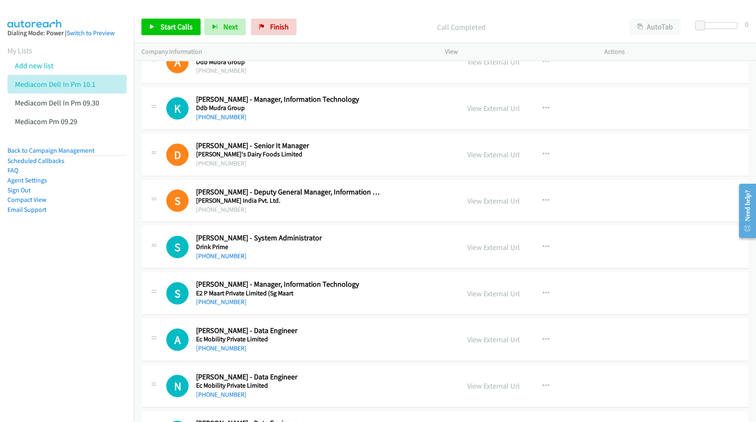
scroll to position [2923, 0]
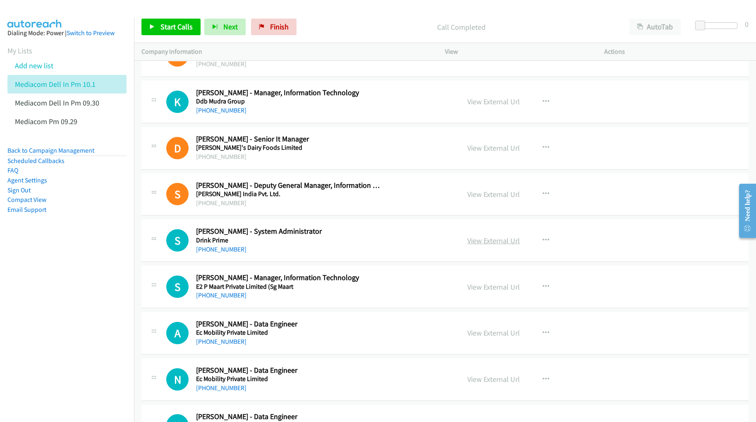
click at [480, 245] on link "View External Url" at bounding box center [493, 241] width 53 height 10
click at [468, 292] on link "View External Url" at bounding box center [493, 287] width 53 height 10
click at [505, 338] on link "View External Url" at bounding box center [493, 333] width 53 height 10
click at [490, 347] on link "View External Url" at bounding box center [493, 379] width 53 height 10
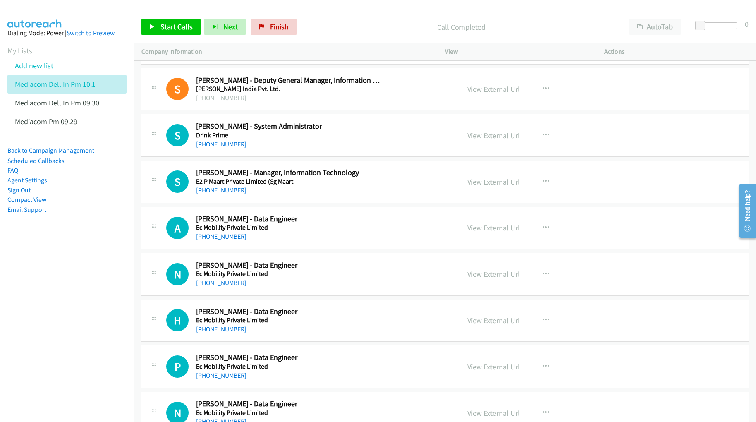
scroll to position [3033, 0]
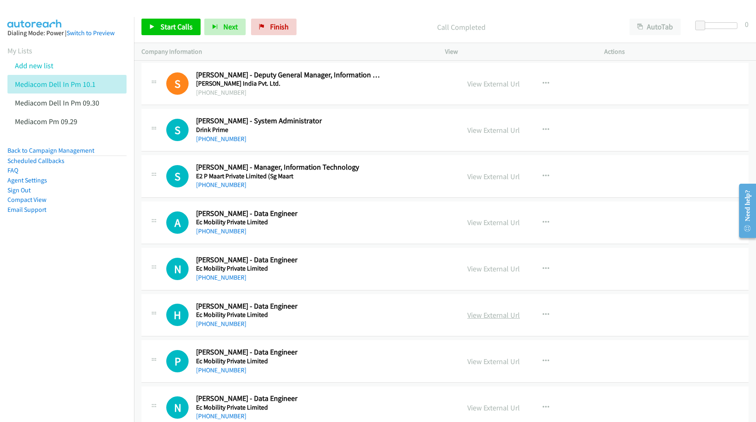
click at [496, 320] on link "View External Url" at bounding box center [493, 315] width 53 height 10
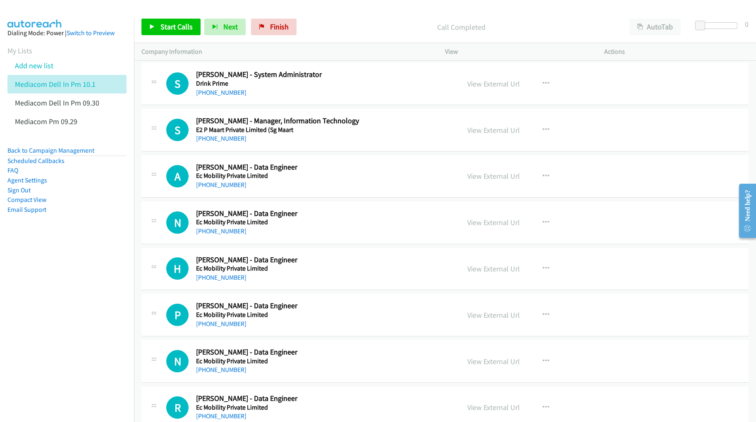
scroll to position [3088, 0]
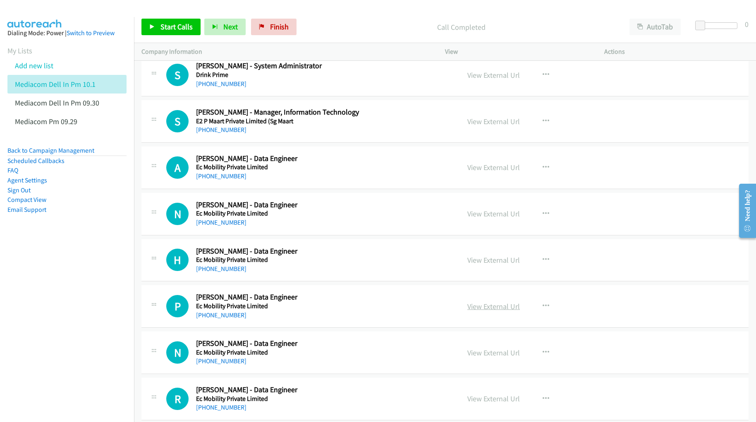
click at [472, 311] on link "View External Url" at bounding box center [493, 307] width 53 height 10
click at [485, 347] on link "View External Url" at bounding box center [493, 353] width 53 height 10
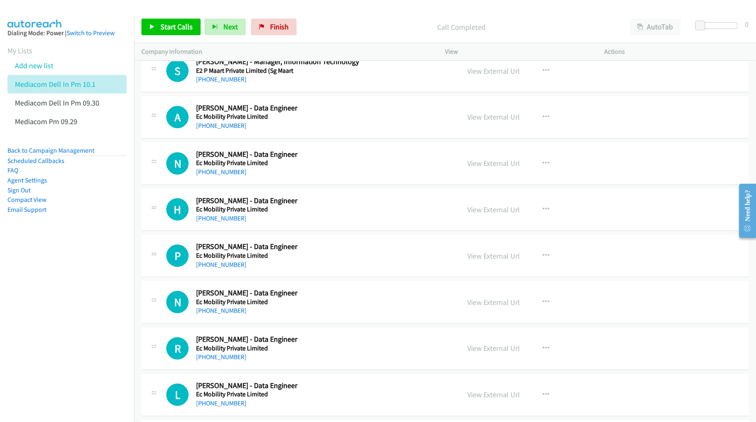
scroll to position [3144, 0]
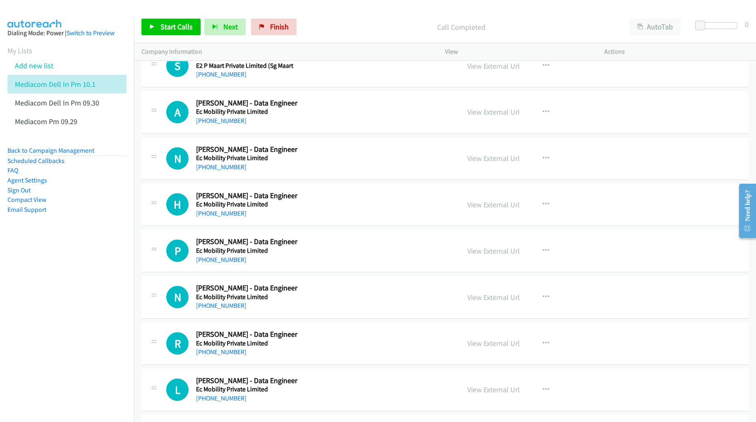
drag, startPoint x: 488, startPoint y: 351, endPoint x: 488, endPoint y: 343, distance: 7.9
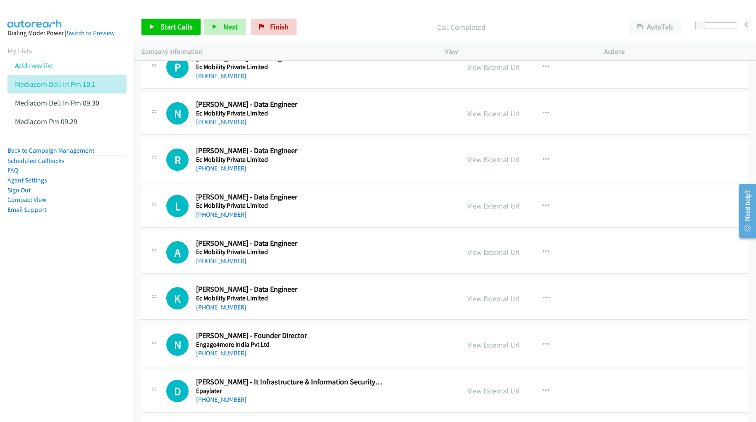
scroll to position [3364, 0]
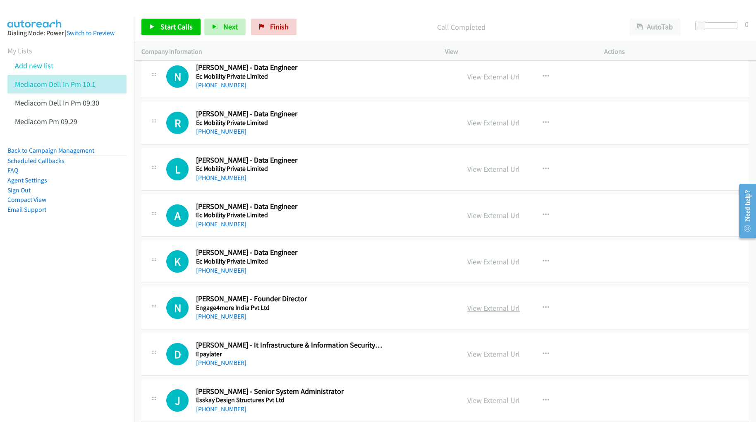
click at [481, 313] on link "View External Url" at bounding box center [493, 308] width 53 height 10
